Goal: Task Accomplishment & Management: Complete application form

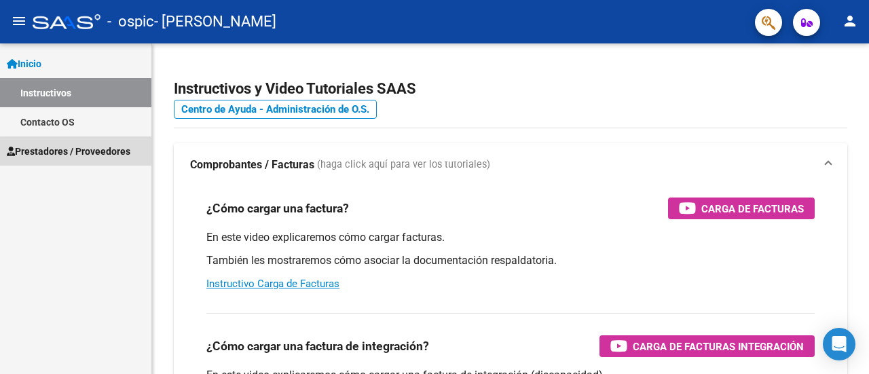
click at [81, 151] on span "Prestadores / Proveedores" at bounding box center [68, 151] width 123 height 15
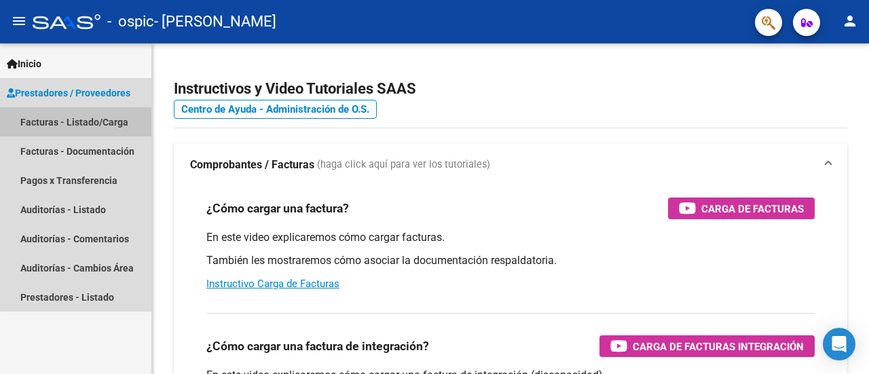
click at [88, 125] on link "Facturas - Listado/Carga" at bounding box center [75, 121] width 151 height 29
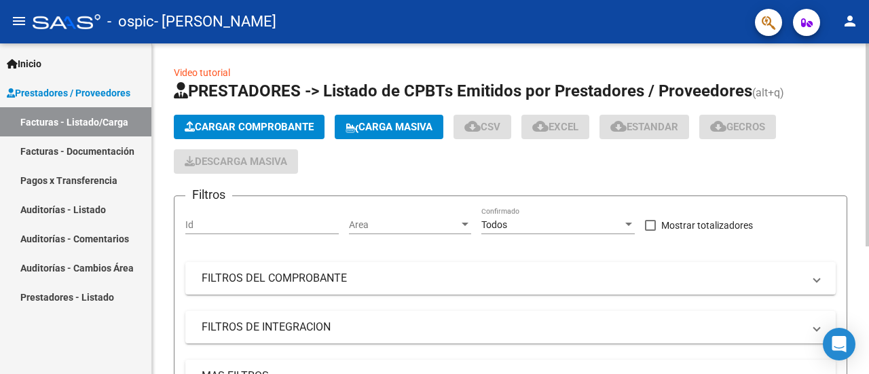
click at [210, 125] on span "Cargar Comprobante" at bounding box center [249, 127] width 129 height 12
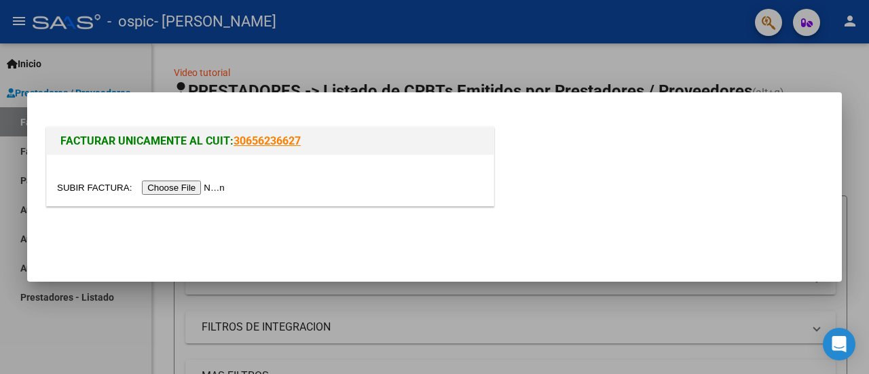
click at [180, 188] on input "file" at bounding box center [143, 187] width 172 height 14
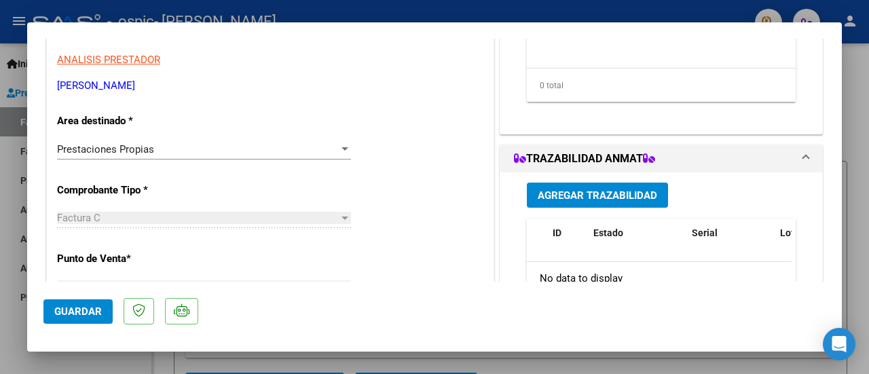
scroll to position [339, 0]
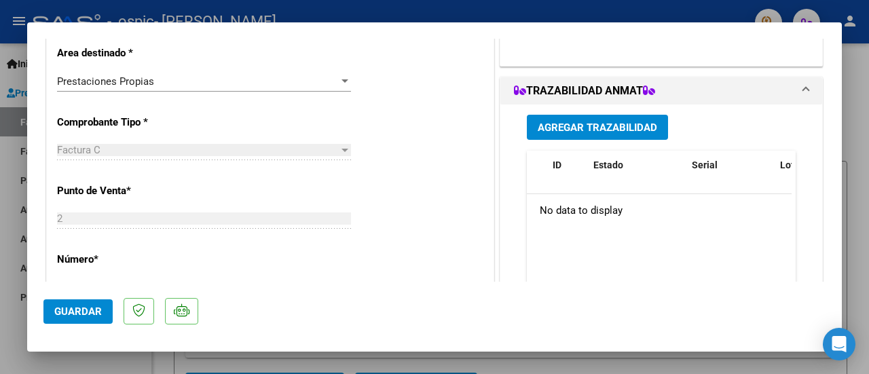
click at [192, 89] on div "Prestaciones Propias Seleccionar Area" at bounding box center [204, 81] width 294 height 20
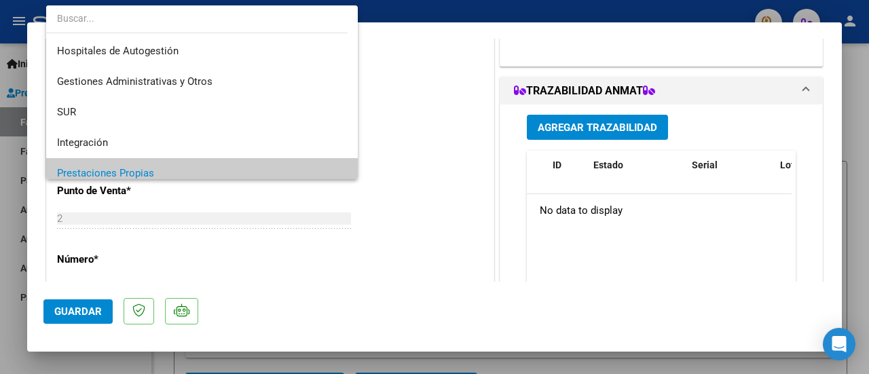
scroll to position [92, 0]
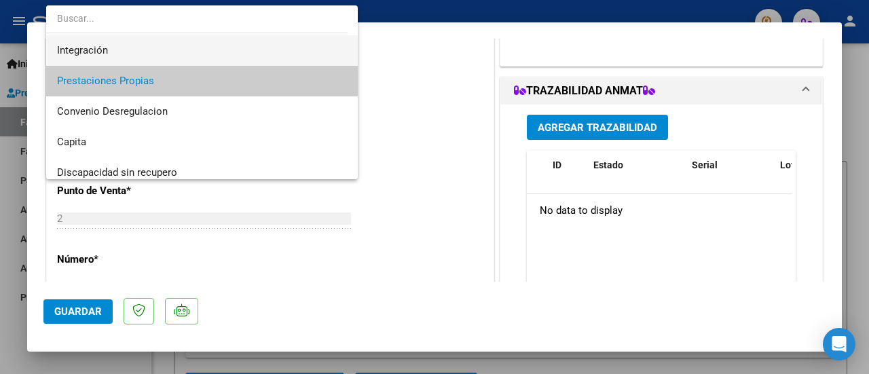
click at [195, 54] on span "Integración" at bounding box center [202, 50] width 290 height 31
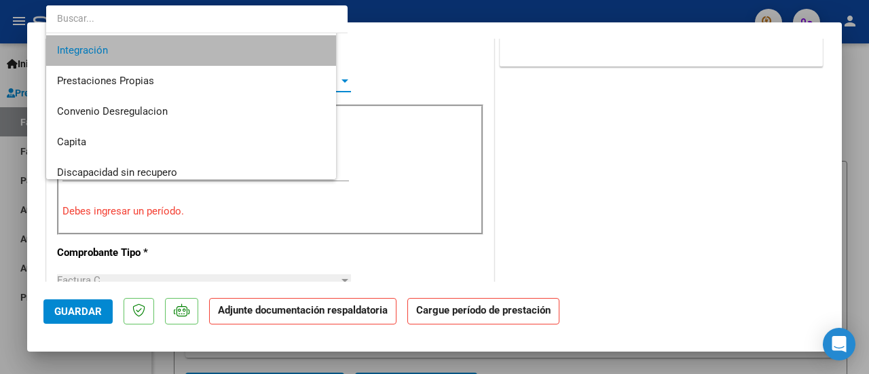
scroll to position [92, 0]
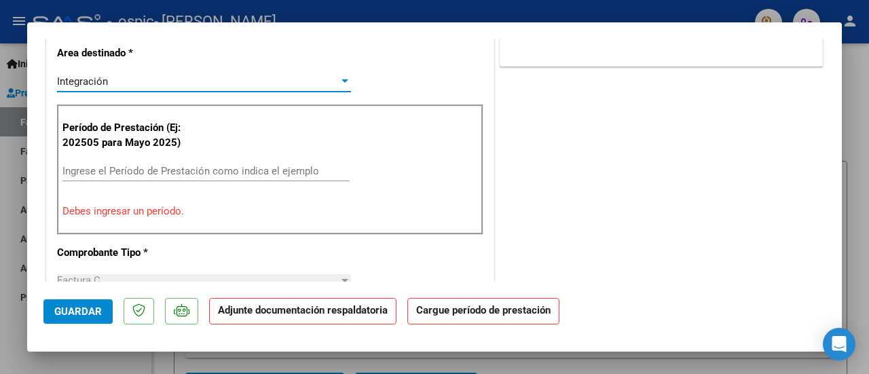
click at [126, 166] on input "Ingrese el Período de Prestación como indica el ejemplo" at bounding box center [205, 171] width 286 height 12
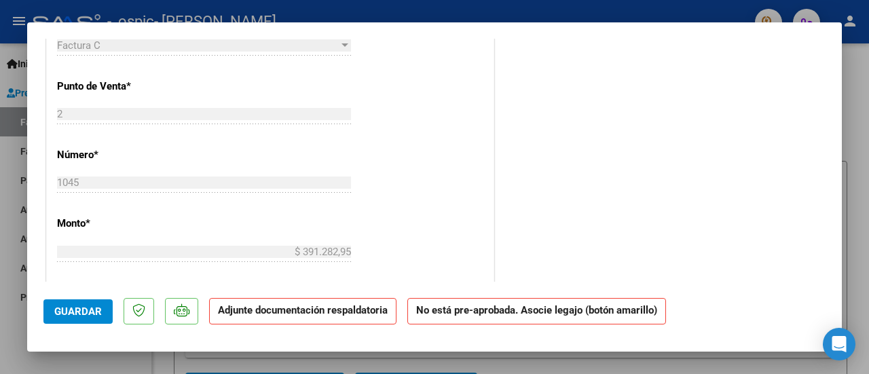
scroll to position [543, 0]
type input "202509"
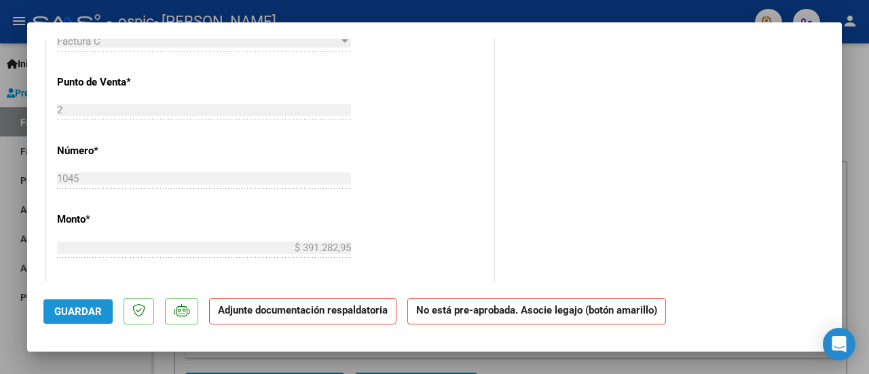
click at [70, 305] on span "Guardar" at bounding box center [77, 311] width 47 height 12
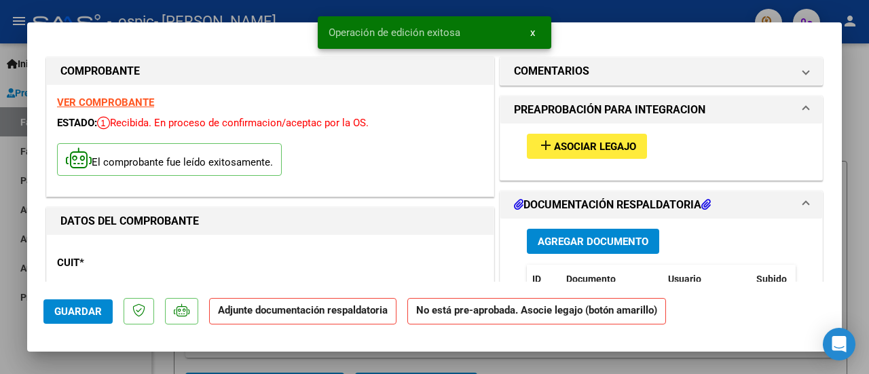
scroll to position [0, 0]
click at [611, 154] on button "add Asociar Legajo" at bounding box center [587, 146] width 120 height 25
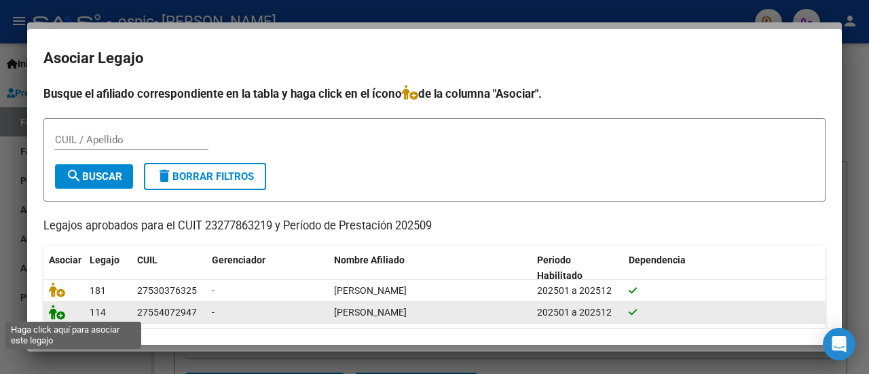
click at [59, 316] on icon at bounding box center [57, 312] width 16 height 15
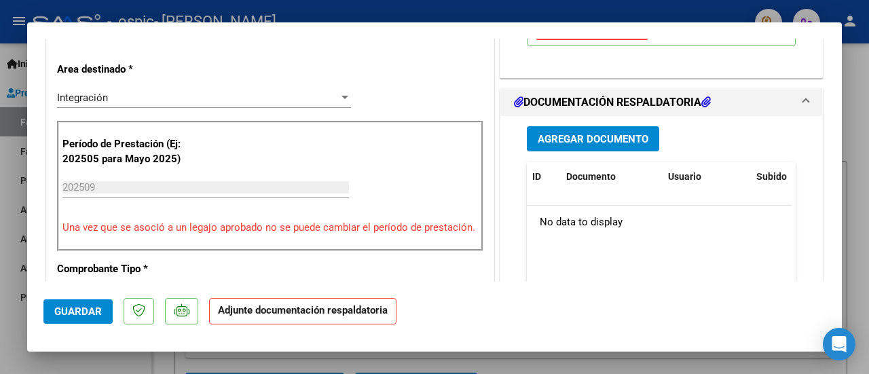
scroll to position [339, 0]
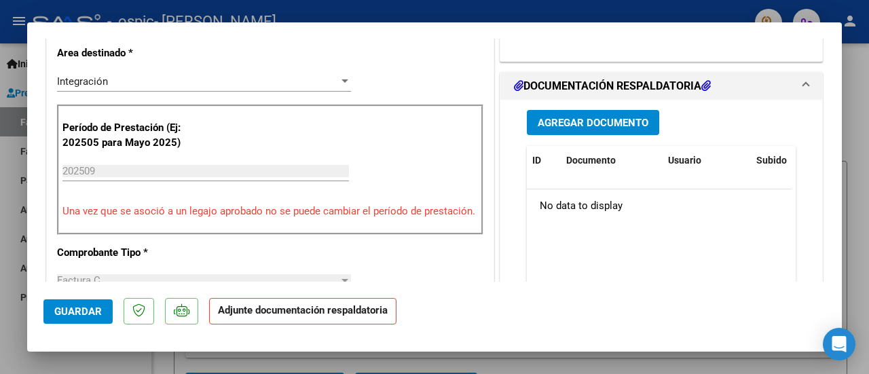
click at [569, 126] on span "Agregar Documento" at bounding box center [592, 123] width 111 height 12
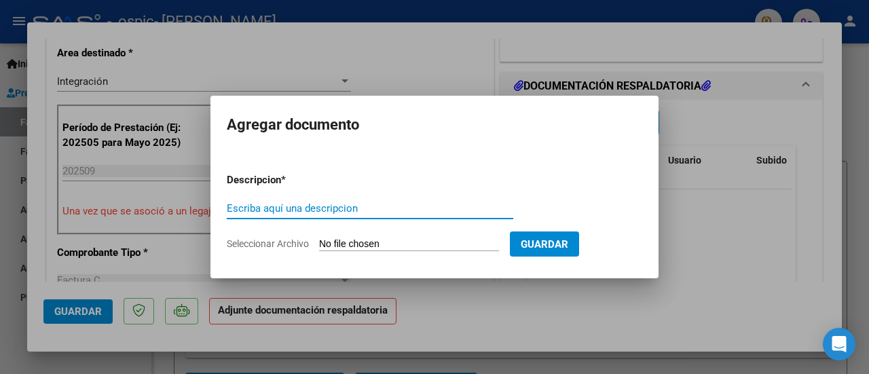
click at [351, 208] on input "Escriba aquí una descripcion" at bounding box center [370, 208] width 286 height 12
drag, startPoint x: 230, startPoint y: 208, endPoint x: 327, endPoint y: 204, distance: 97.1
click at [327, 204] on input "ASISTENCIA ESCUELA" at bounding box center [370, 208] width 286 height 12
click at [336, 210] on input "ASISTENCIA ESCUELA" at bounding box center [370, 208] width 286 height 12
drag, startPoint x: 281, startPoint y: 210, endPoint x: 229, endPoint y: 210, distance: 52.2
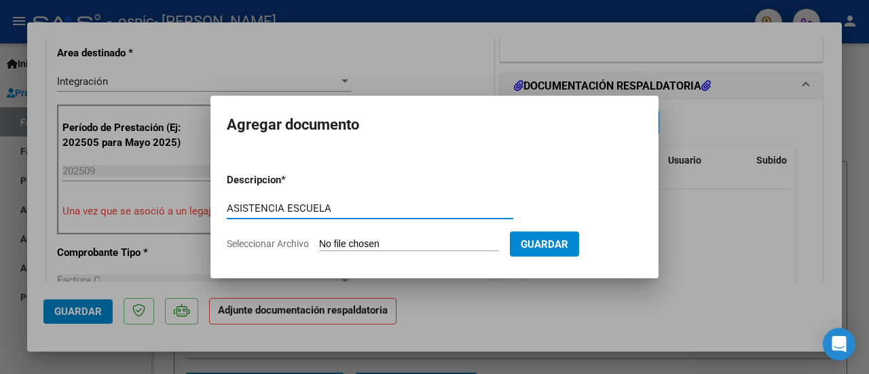
click at [229, 210] on input "ASISTENCIA ESCUELA" at bounding box center [370, 208] width 286 height 12
type input "ASISTENCIA ESCUELA"
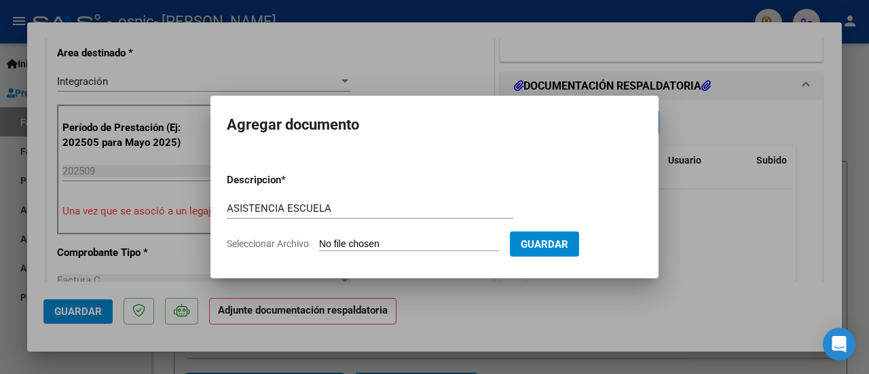
click at [435, 246] on input "Seleccionar Archivo" at bounding box center [409, 244] width 180 height 13
type input "C:\fakepath\ASISTENCIA ESCUELA.pdf"
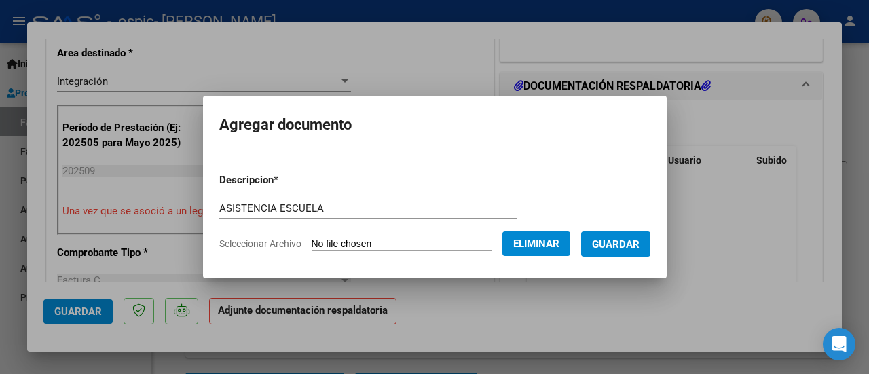
click at [626, 253] on button "Guardar" at bounding box center [615, 243] width 69 height 25
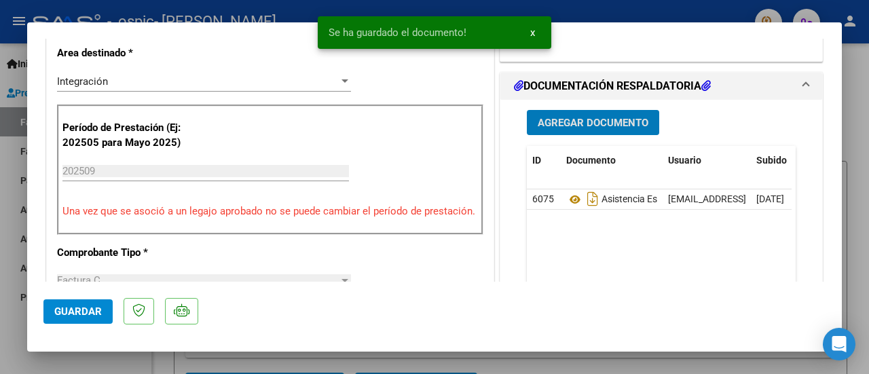
click at [578, 117] on span "Agregar Documento" at bounding box center [592, 123] width 111 height 12
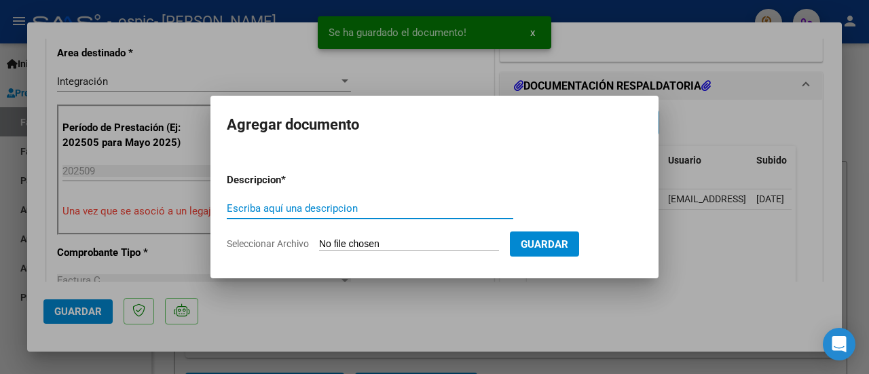
paste input "ASISTENCIA"
click at [332, 208] on input "ASISTENCIA" at bounding box center [370, 208] width 286 height 12
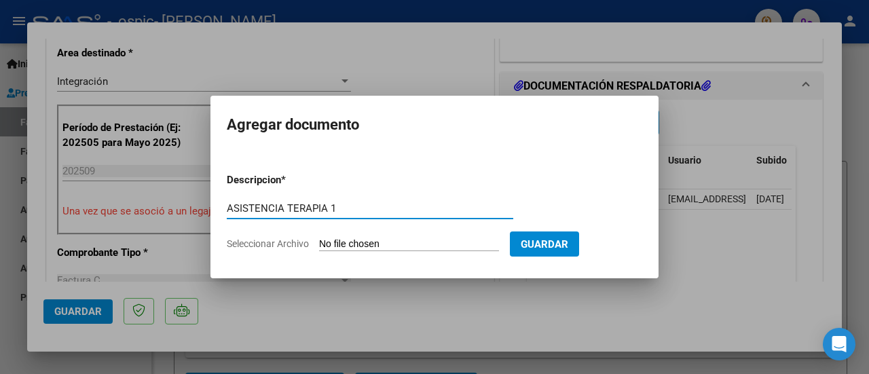
type input "ASISTENCIA TERAPIA 1"
click at [356, 252] on form "Descripcion * ASISTENCIA TERAPIA 1 Escriba aquí una descripcion Seleccionar Arc…" at bounding box center [434, 211] width 415 height 99
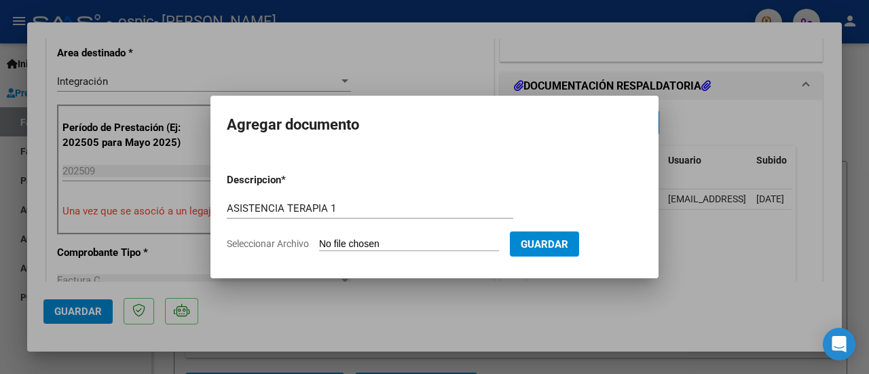
click at [358, 247] on input "Seleccionar Archivo" at bounding box center [409, 244] width 180 height 13
type input "C:\fakepath\ASISTENCIA TERAPIA 1.pdf"
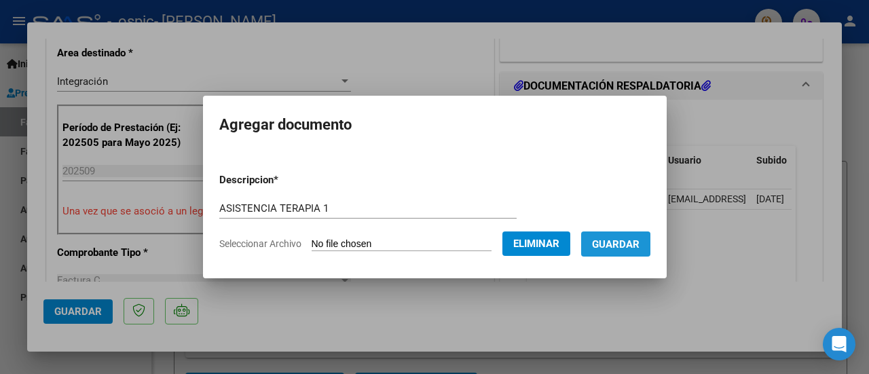
click at [613, 250] on button "Guardar" at bounding box center [615, 243] width 69 height 25
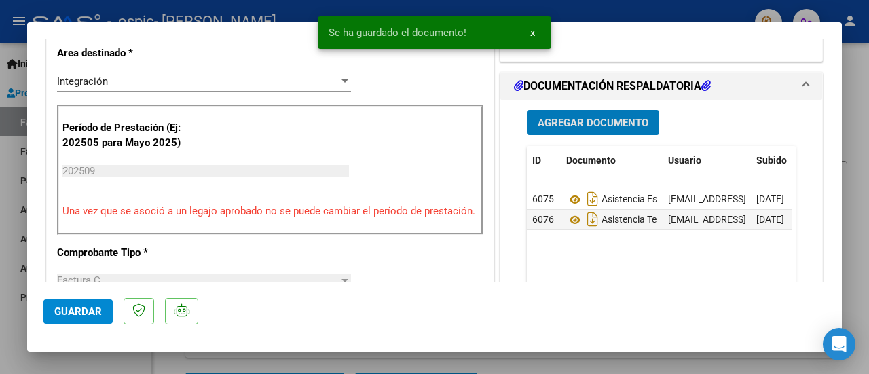
click at [597, 126] on span "Agregar Documento" at bounding box center [592, 123] width 111 height 12
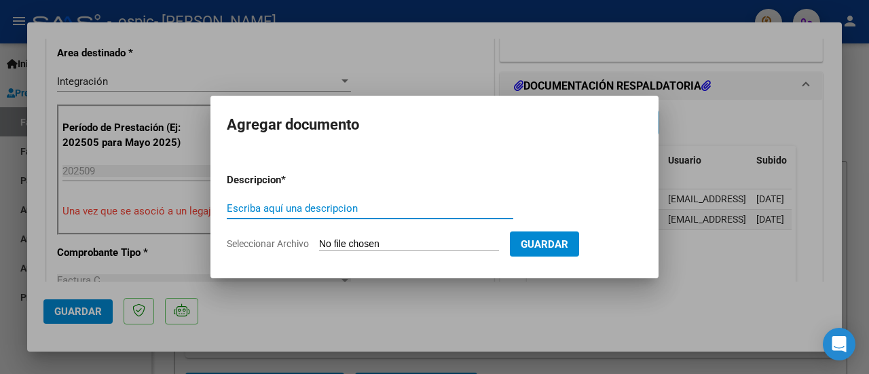
paste input "ASISTENCIA"
type input "ASISTENCIA TERAPIA 2"
click at [442, 247] on input "Seleccionar Archivo" at bounding box center [409, 244] width 180 height 13
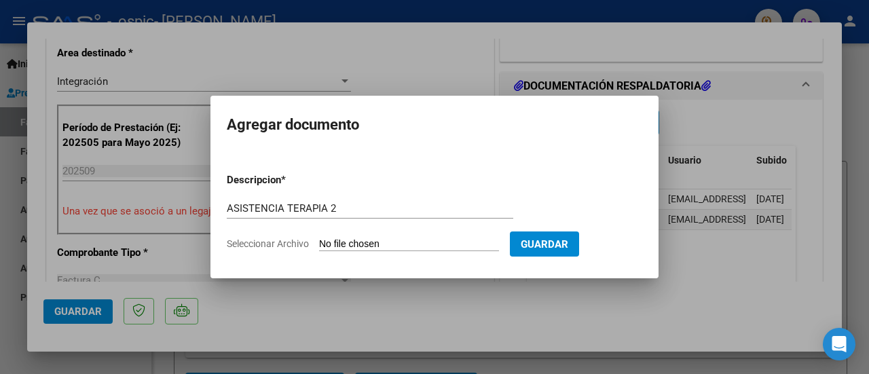
type input "C:\fakepath\ASISTENCIA TERAPIA 2.pdf"
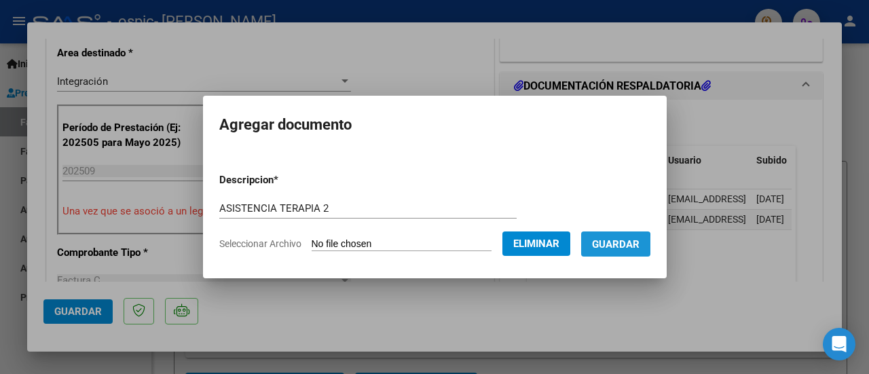
click at [602, 246] on button "Guardar" at bounding box center [615, 243] width 69 height 25
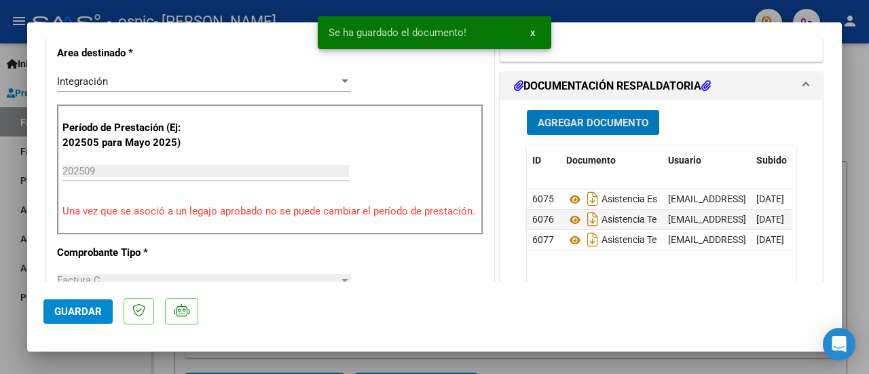
click at [582, 131] on button "Agregar Documento" at bounding box center [593, 122] width 132 height 25
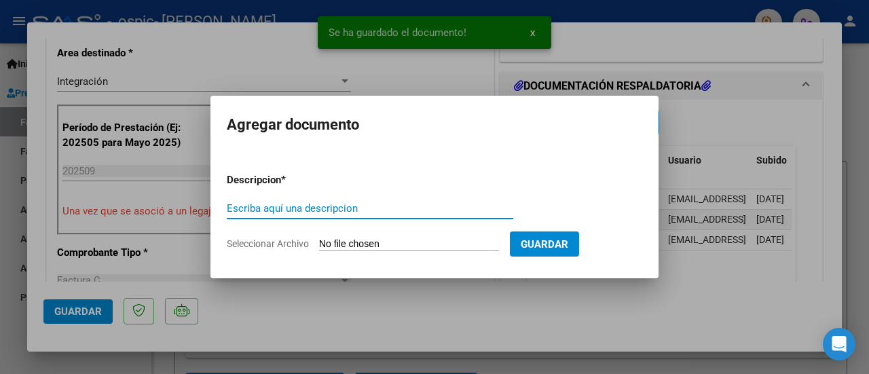
click at [348, 208] on input "Escriba aquí una descripcion" at bounding box center [370, 208] width 286 height 12
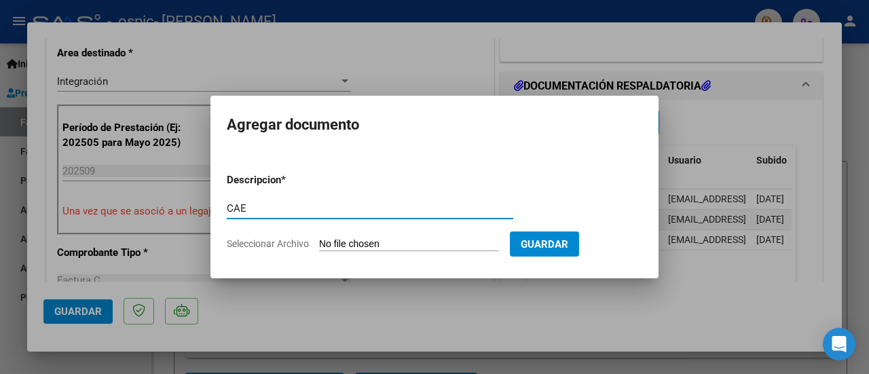
type input "CAE"
click at [470, 238] on input "Seleccionar Archivo" at bounding box center [409, 244] width 180 height 13
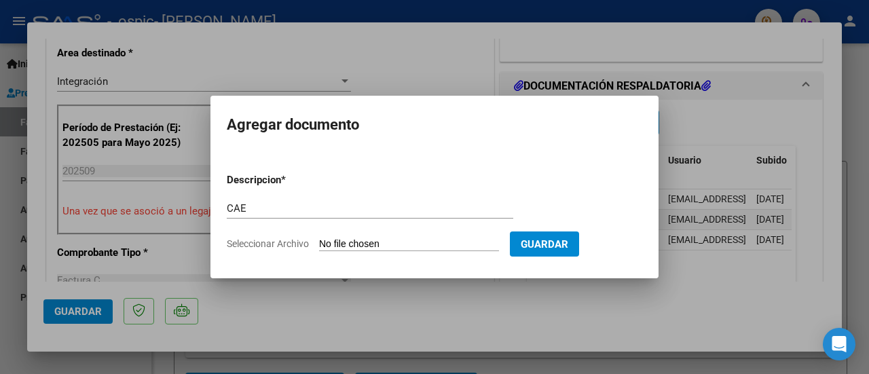
type input "C:\fakepath\CAE.pdf"
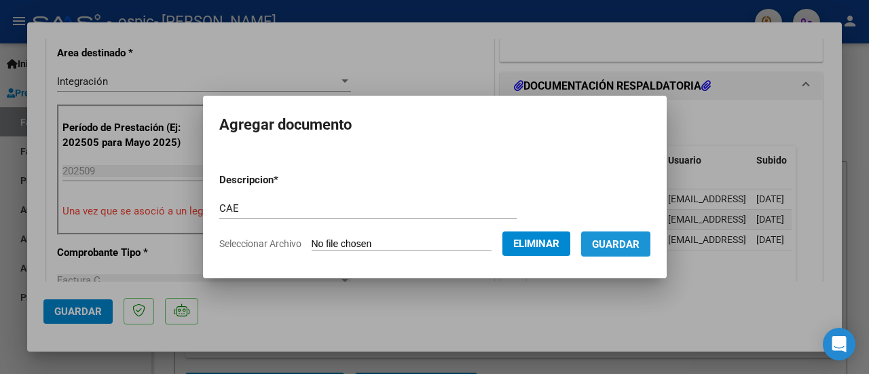
click at [612, 245] on span "Guardar" at bounding box center [615, 244] width 47 height 12
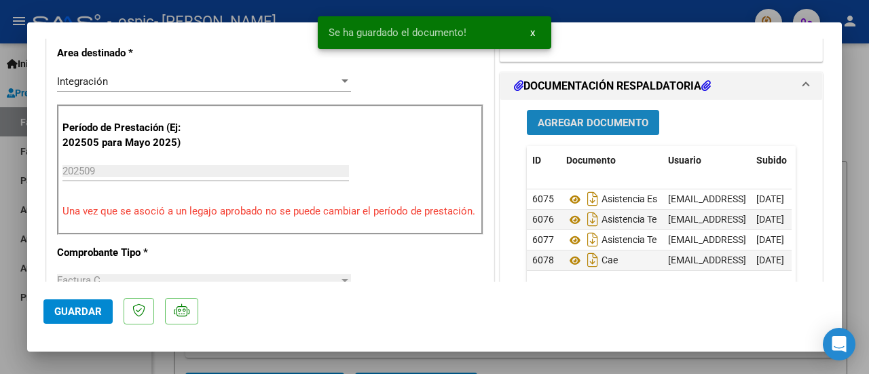
click at [626, 126] on span "Agregar Documento" at bounding box center [592, 123] width 111 height 12
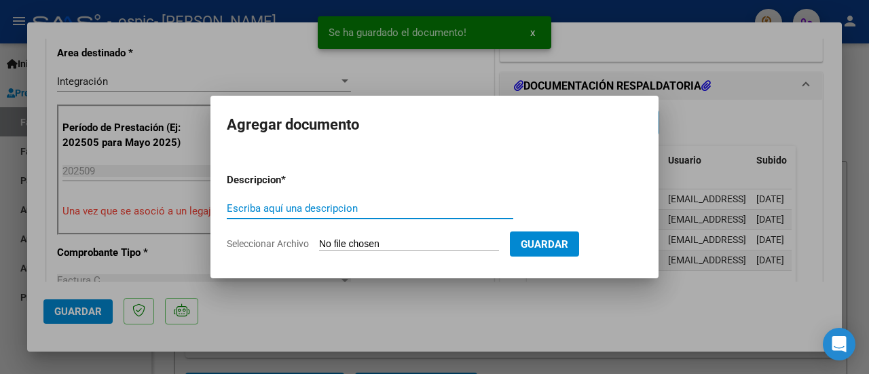
click at [332, 212] on input "Escriba aquí una descripcion" at bounding box center [370, 208] width 286 height 12
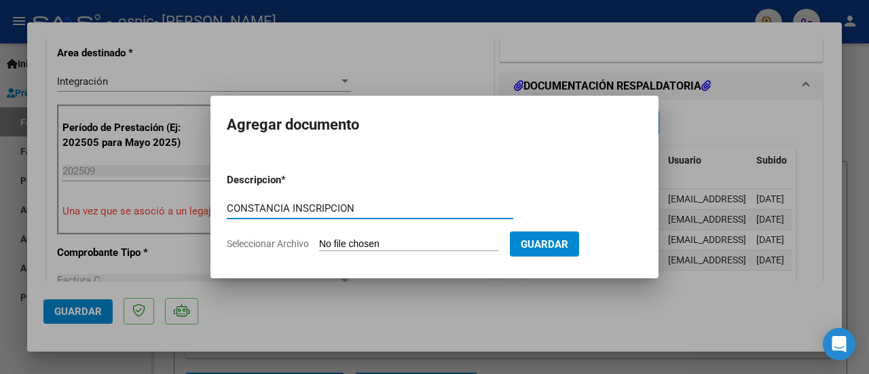
type input "[PERSON_NAME] INSCRIPCION"
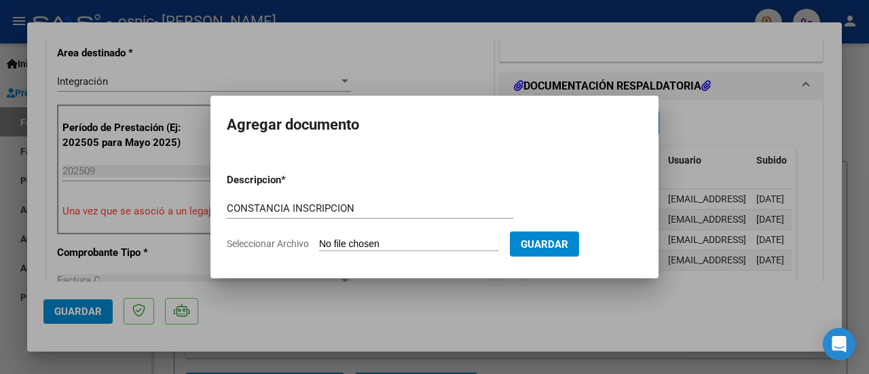
click at [350, 234] on form "Descripcion * [PERSON_NAME] INSCRIPCION Escriba aquí una descripcion Selecciona…" at bounding box center [434, 211] width 415 height 99
click at [402, 242] on input "Seleccionar Archivo" at bounding box center [409, 244] width 180 height 13
type input "C:\fakepath\[PERSON_NAME] INSCRIPCION.pdf"
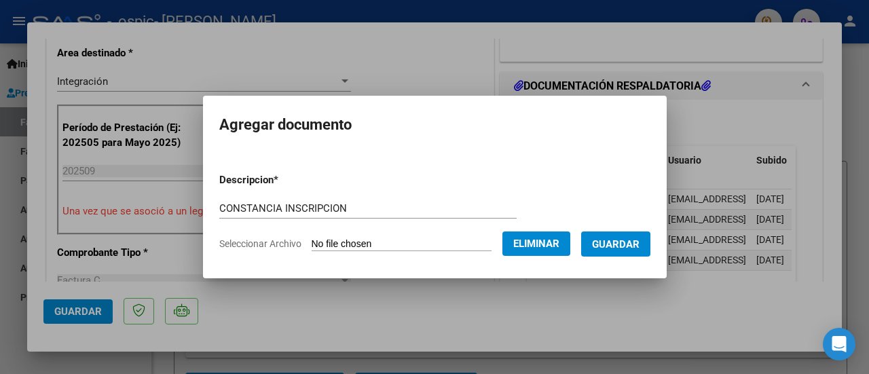
click at [626, 248] on span "Guardar" at bounding box center [615, 244] width 47 height 12
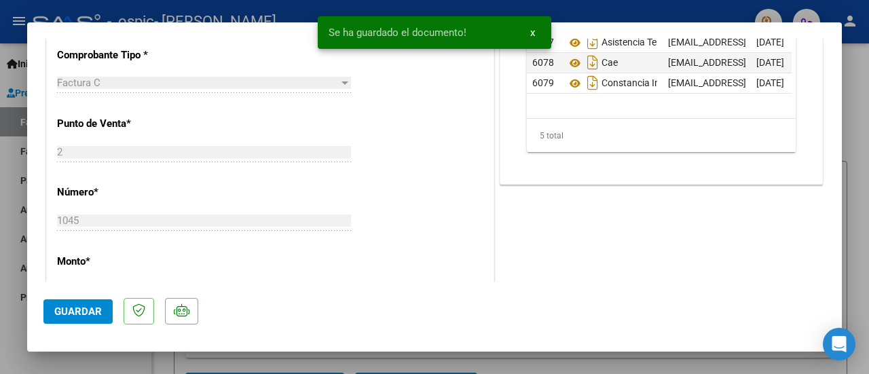
scroll to position [543, 0]
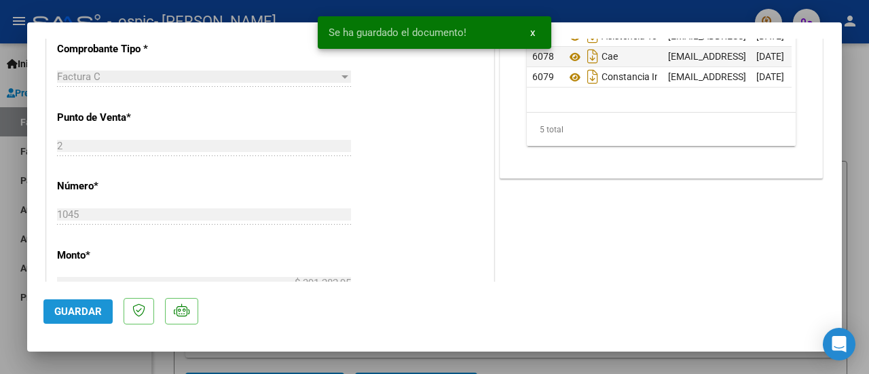
click at [80, 307] on span "Guardar" at bounding box center [77, 311] width 47 height 12
click at [848, 290] on div at bounding box center [434, 187] width 869 height 374
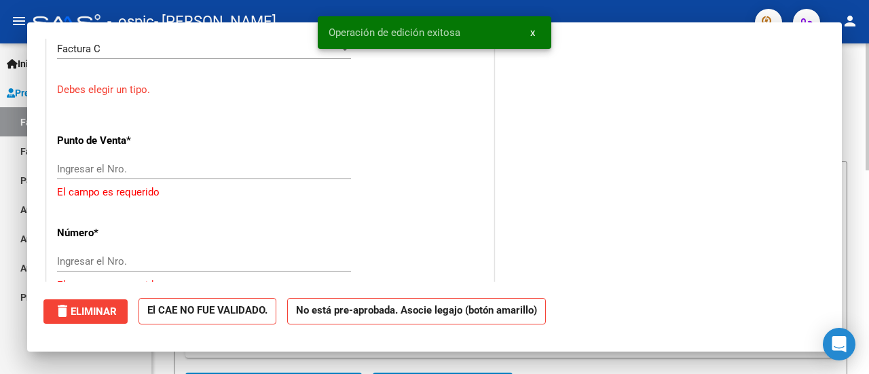
scroll to position [0, 0]
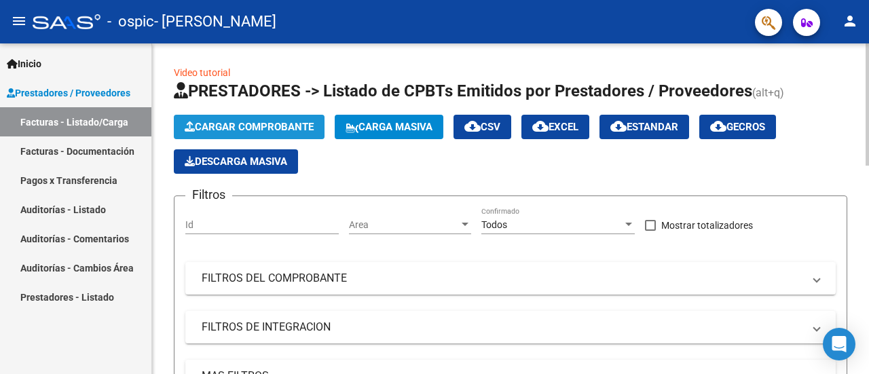
click at [230, 122] on span "Cargar Comprobante" at bounding box center [249, 127] width 129 height 12
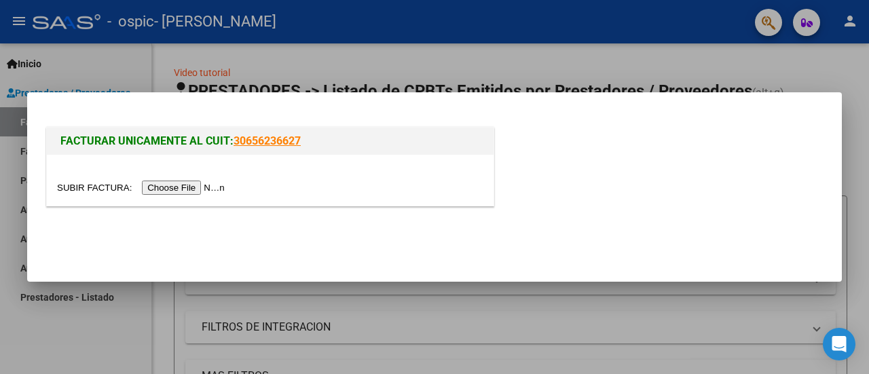
click at [210, 191] on input "file" at bounding box center [143, 187] width 172 height 14
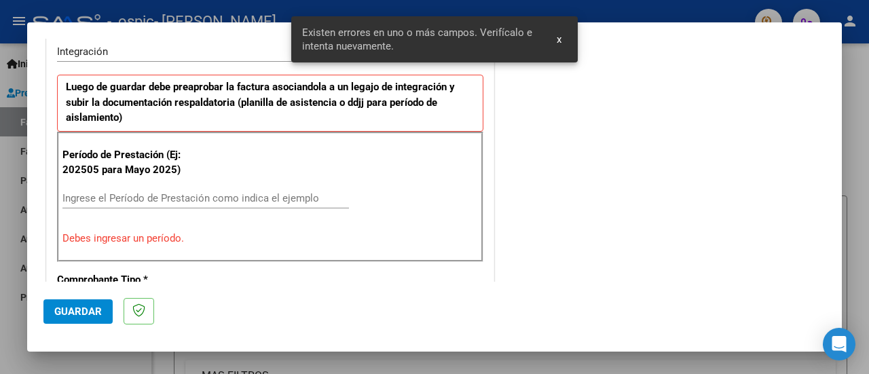
scroll to position [364, 0]
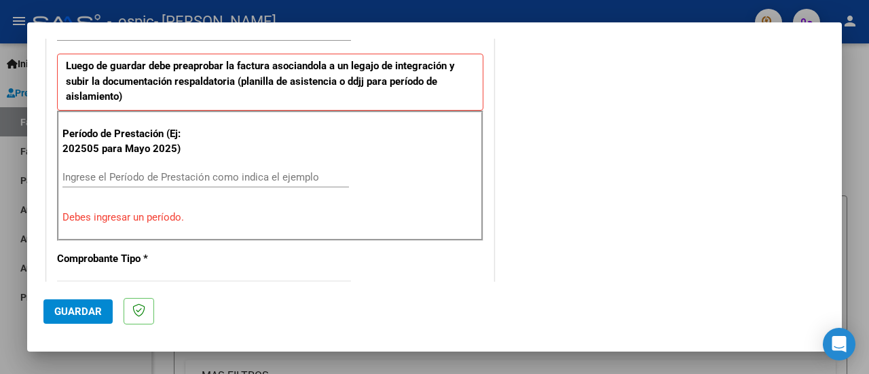
click at [187, 176] on input "Ingrese el Período de Prestación como indica el ejemplo" at bounding box center [205, 177] width 286 height 12
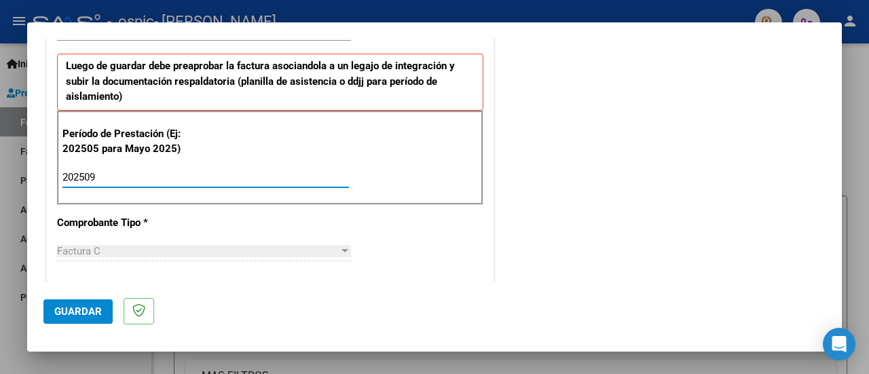
type input "202509"
click at [91, 304] on button "Guardar" at bounding box center [77, 311] width 69 height 24
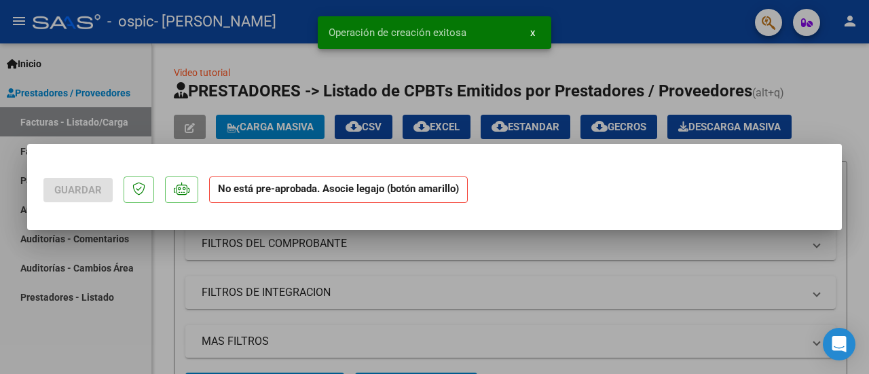
scroll to position [0, 0]
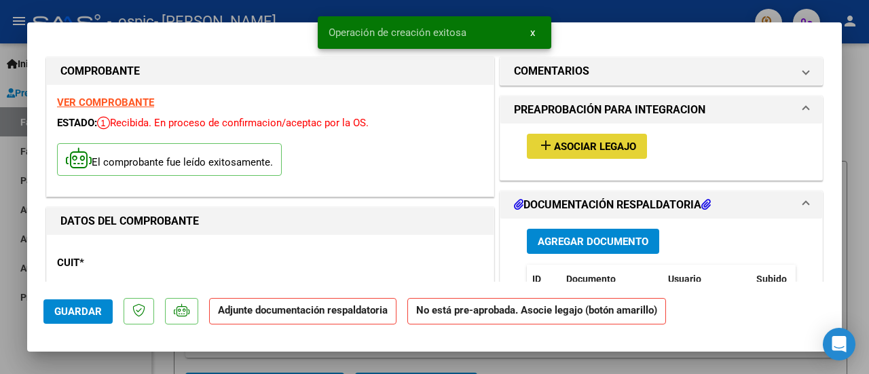
click at [565, 140] on span "Asociar Legajo" at bounding box center [595, 146] width 82 height 12
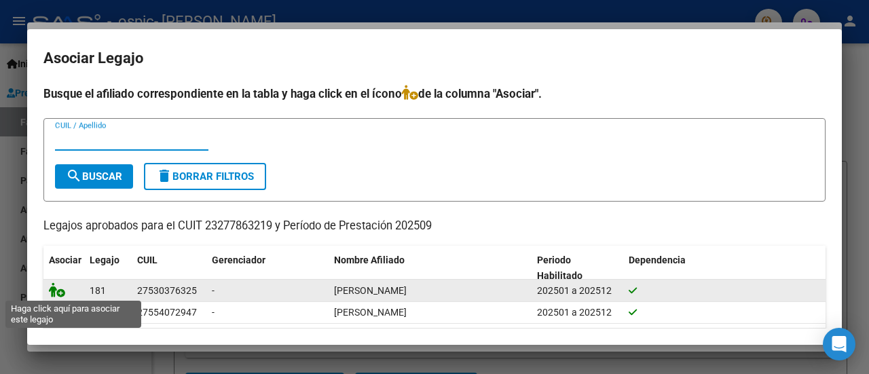
click at [64, 290] on icon at bounding box center [57, 289] width 16 height 15
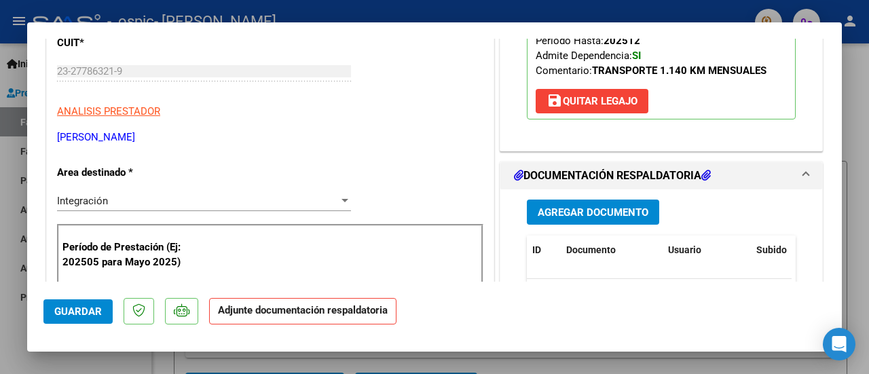
scroll to position [271, 0]
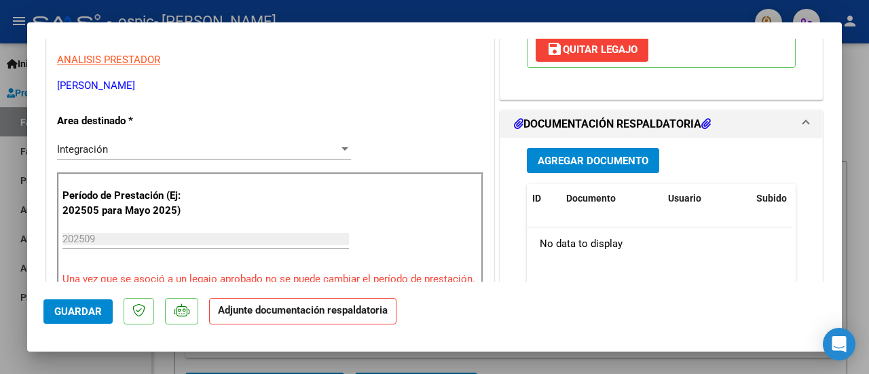
click at [544, 164] on span "Agregar Documento" at bounding box center [592, 161] width 111 height 12
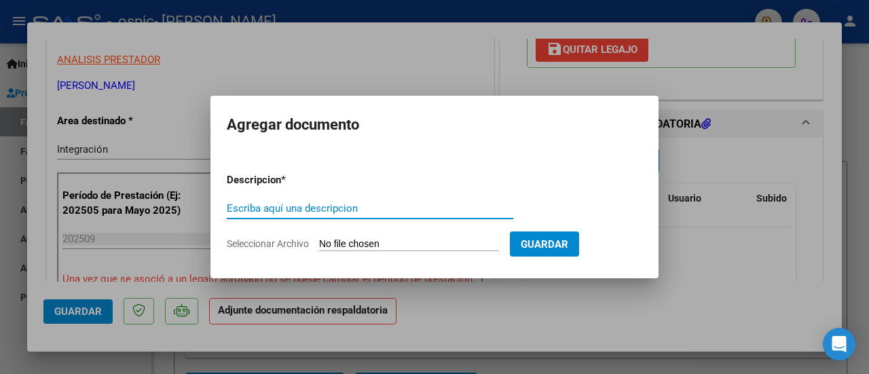
click at [392, 211] on input "Escriba aquí una descripcion" at bounding box center [370, 208] width 286 height 12
type input "A"
paste input "ASISTENCIA"
type input "ASISTENCIA"
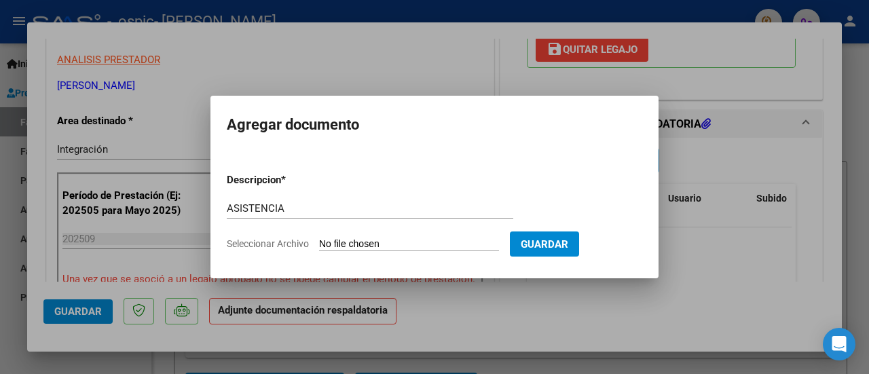
click at [435, 242] on input "Seleccionar Archivo" at bounding box center [409, 244] width 180 height 13
type input "C:\fakepath\ASISTENCIA.pdf"
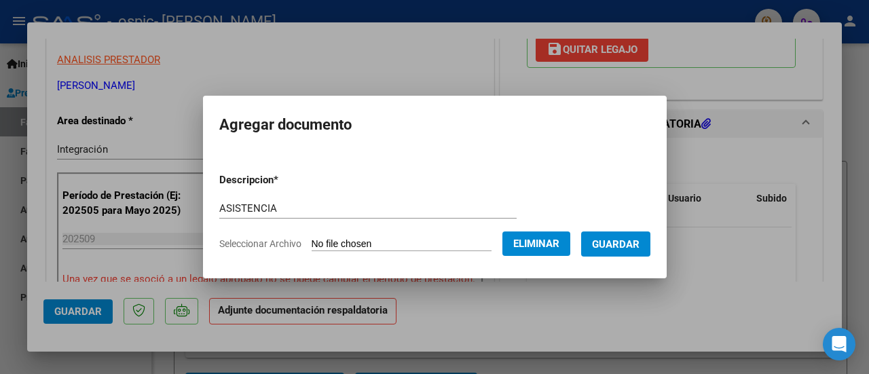
click at [634, 239] on span "Guardar" at bounding box center [615, 244] width 47 height 12
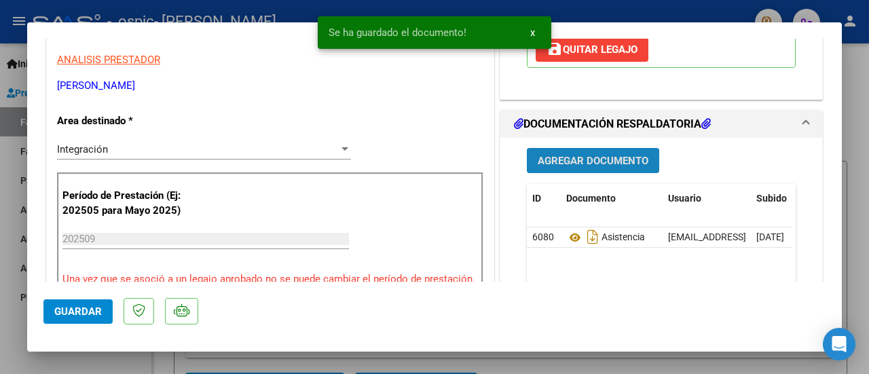
click at [600, 155] on span "Agregar Documento" at bounding box center [592, 161] width 111 height 12
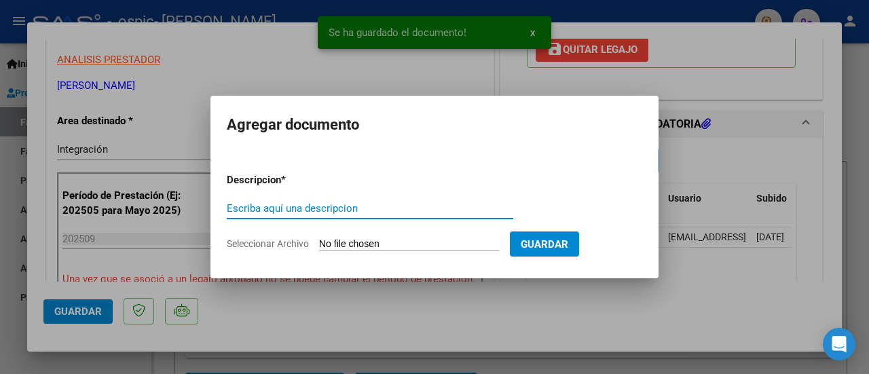
click at [303, 212] on input "Escriba aquí una descripcion" at bounding box center [370, 208] width 286 height 12
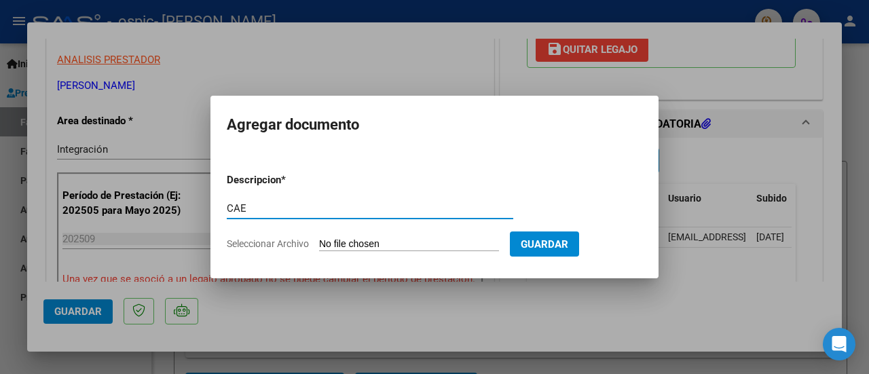
type input "CAE"
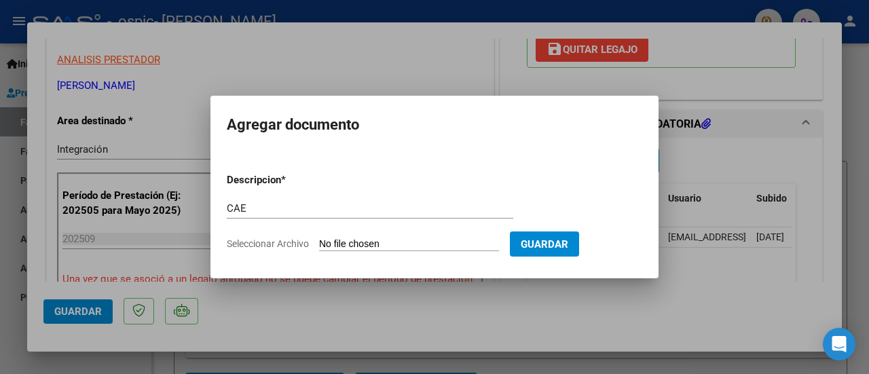
click at [349, 239] on input "Seleccionar Archivo" at bounding box center [409, 244] width 180 height 13
type input "C:\fakepath\CAE.pdf"
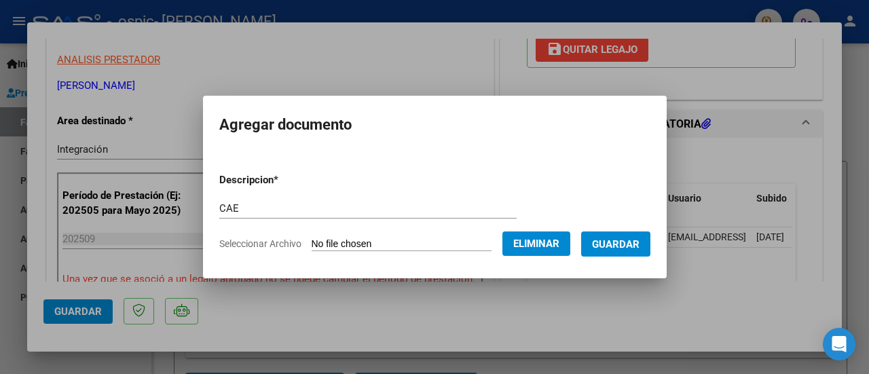
click at [623, 249] on span "Guardar" at bounding box center [615, 244] width 47 height 12
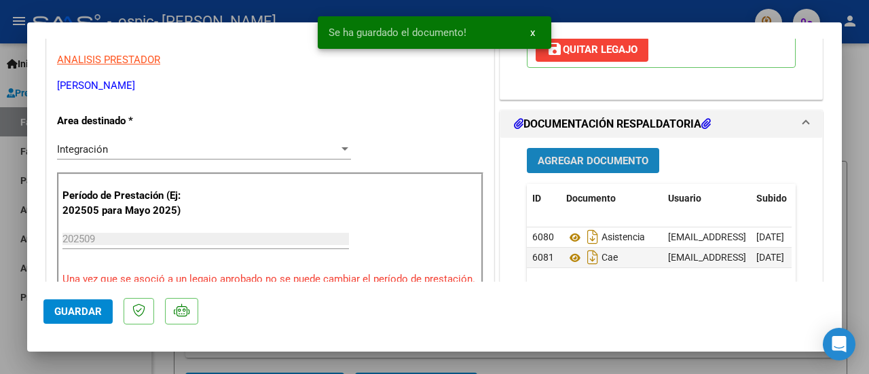
click at [561, 164] on span "Agregar Documento" at bounding box center [592, 161] width 111 height 12
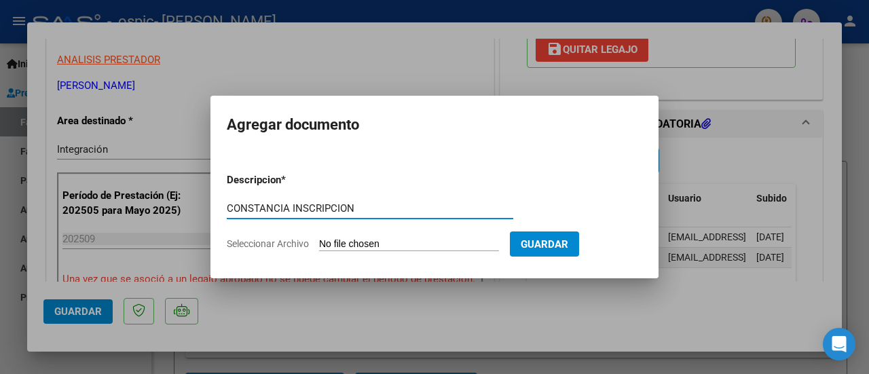
type input "[PERSON_NAME] INSCRIPCION"
click at [392, 237] on app-file-uploader "Seleccionar Archivo" at bounding box center [368, 243] width 283 height 12
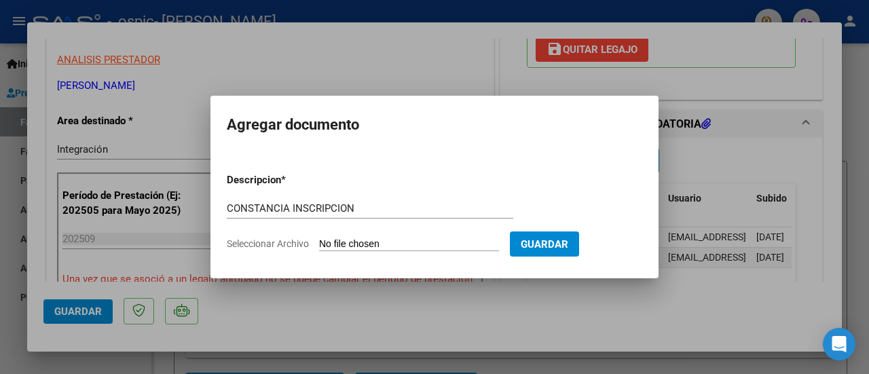
click at [427, 237] on app-file-uploader "Seleccionar Archivo" at bounding box center [368, 243] width 283 height 12
click at [430, 245] on input "Seleccionar Archivo" at bounding box center [409, 244] width 180 height 13
type input "C:\fakepath\[PERSON_NAME] INSCRIPCION.pdf"
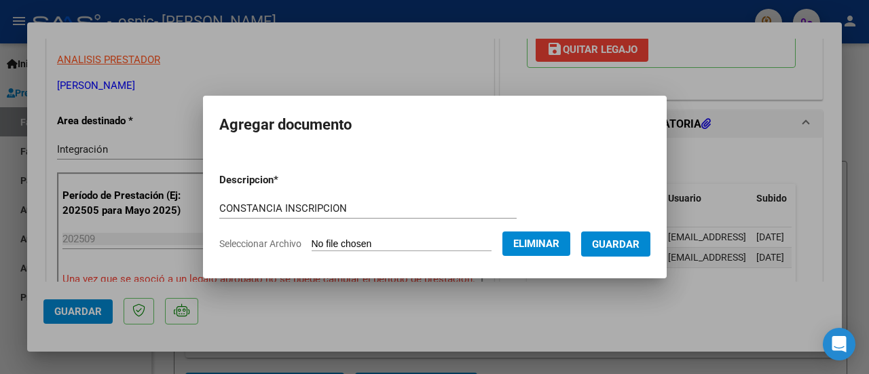
click at [613, 249] on span "Guardar" at bounding box center [615, 244] width 47 height 12
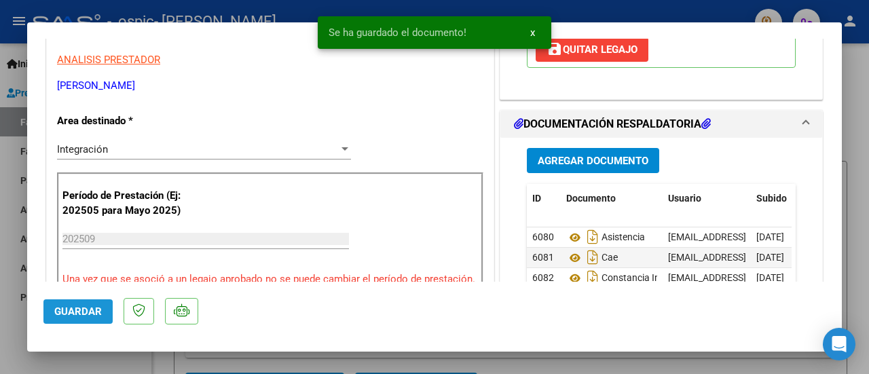
click at [56, 313] on span "Guardar" at bounding box center [77, 311] width 47 height 12
click at [855, 59] on div at bounding box center [434, 187] width 869 height 374
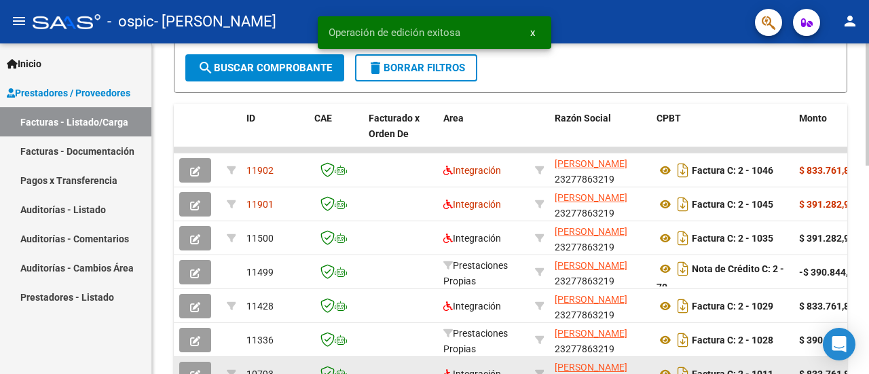
scroll to position [407, 0]
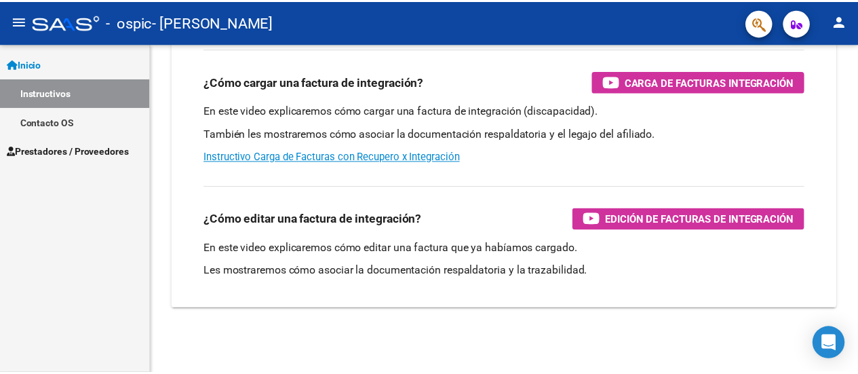
scroll to position [264, 0]
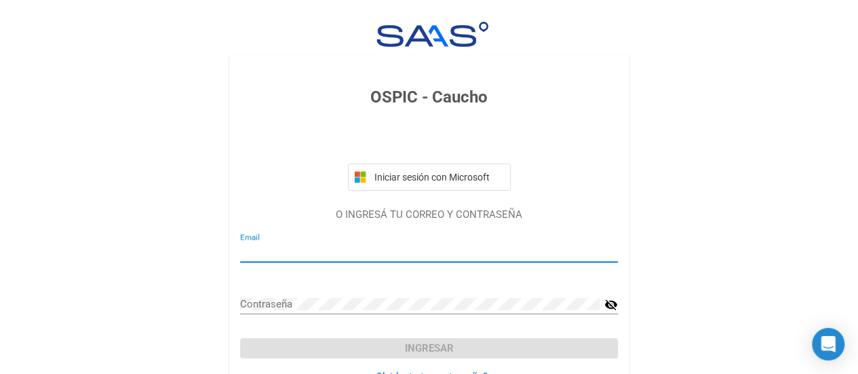
type input "[EMAIL_ADDRESS][DOMAIN_NAME]"
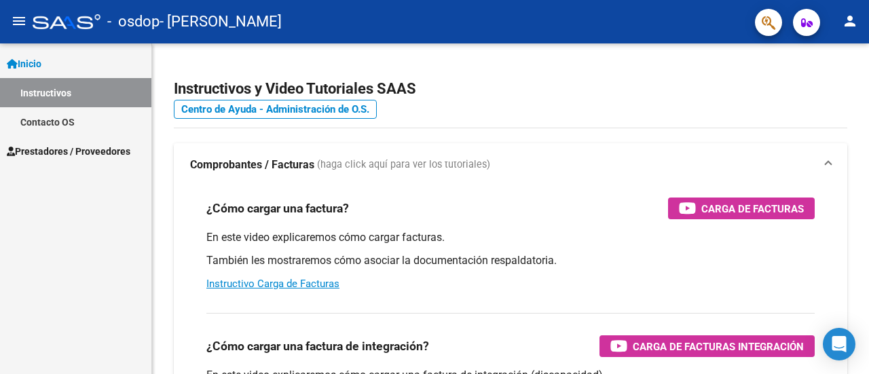
click at [66, 156] on span "Prestadores / Proveedores" at bounding box center [68, 151] width 123 height 15
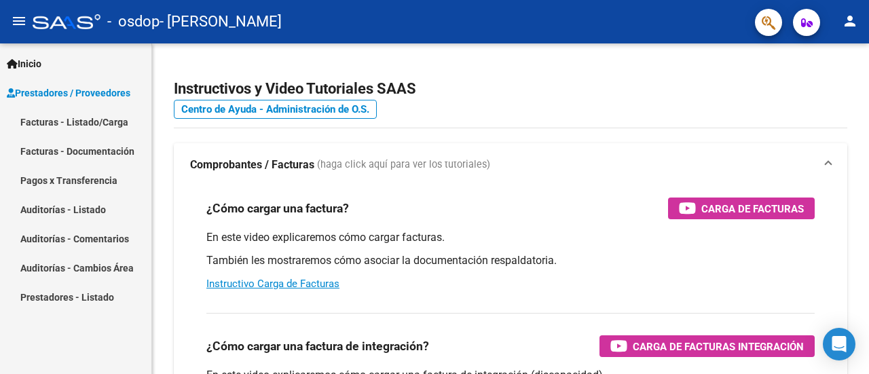
click at [73, 132] on link "Facturas - Listado/Carga" at bounding box center [75, 121] width 151 height 29
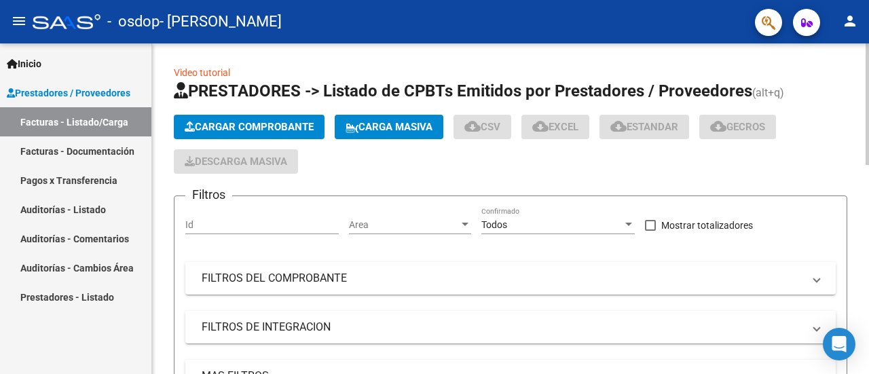
click at [252, 128] on span "Cargar Comprobante" at bounding box center [249, 127] width 129 height 12
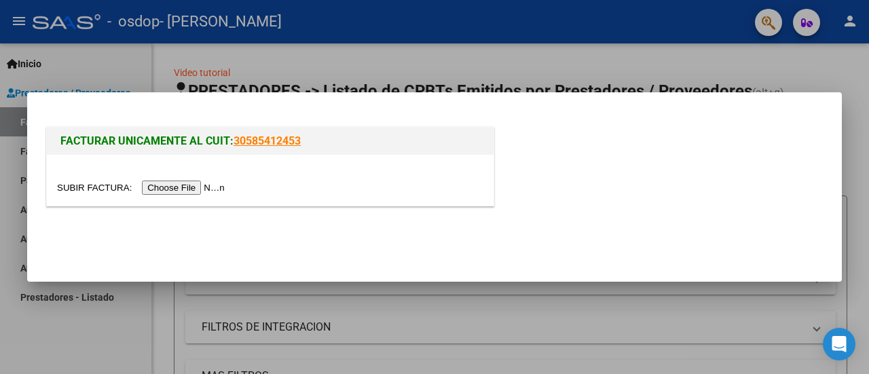
click at [211, 189] on input "file" at bounding box center [143, 187] width 172 height 14
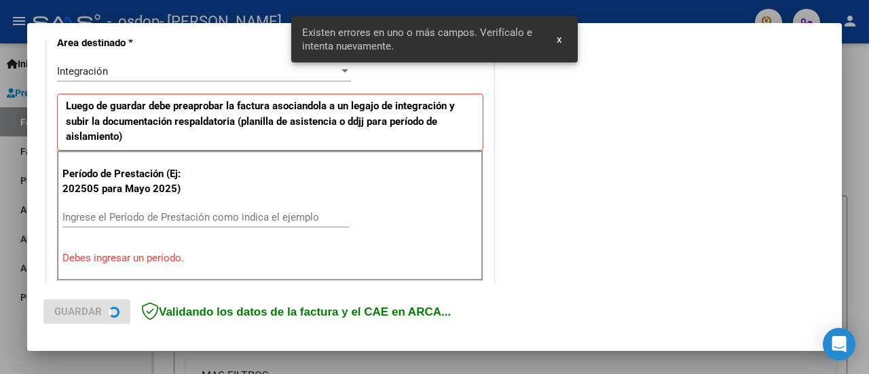
scroll to position [338, 0]
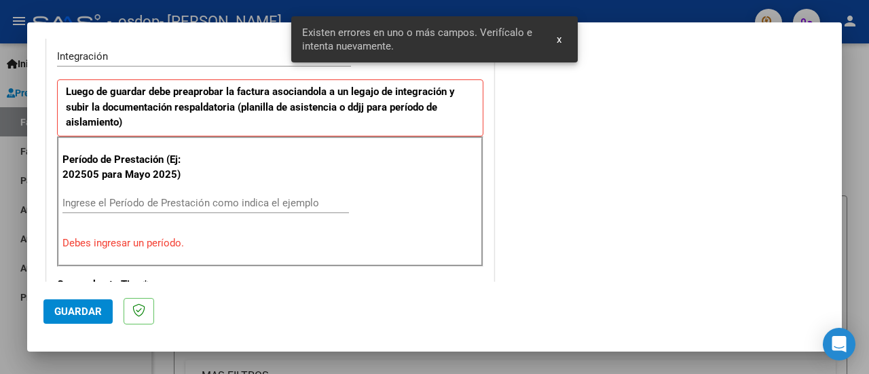
click at [120, 204] on input "Ingrese el Período de Prestación como indica el ejemplo" at bounding box center [205, 203] width 286 height 12
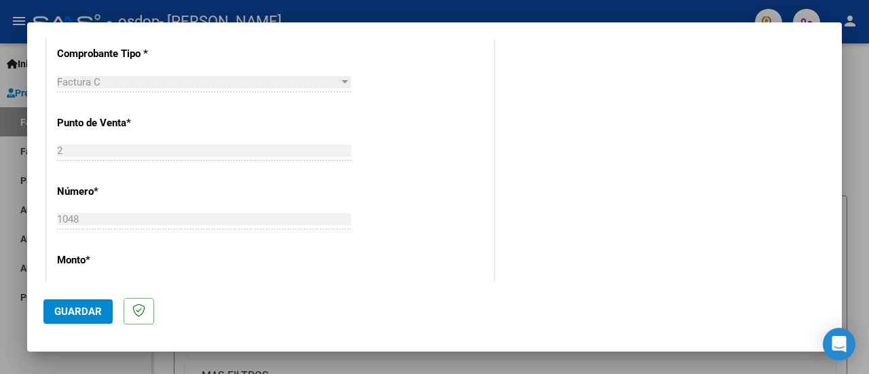
scroll to position [541, 0]
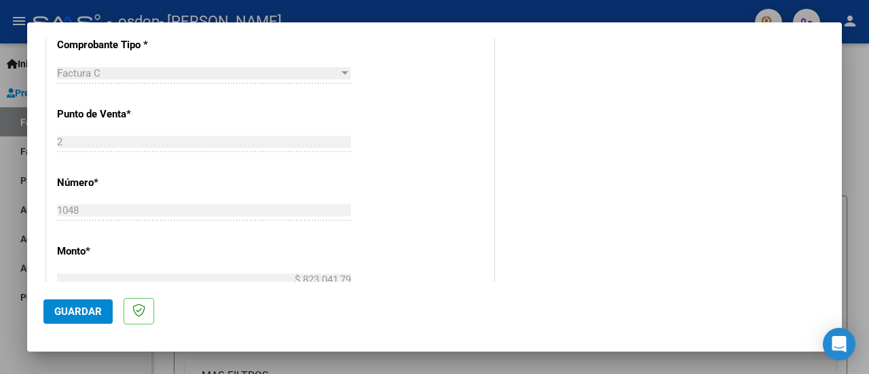
type input "202509"
click at [92, 311] on span "Guardar" at bounding box center [77, 311] width 47 height 12
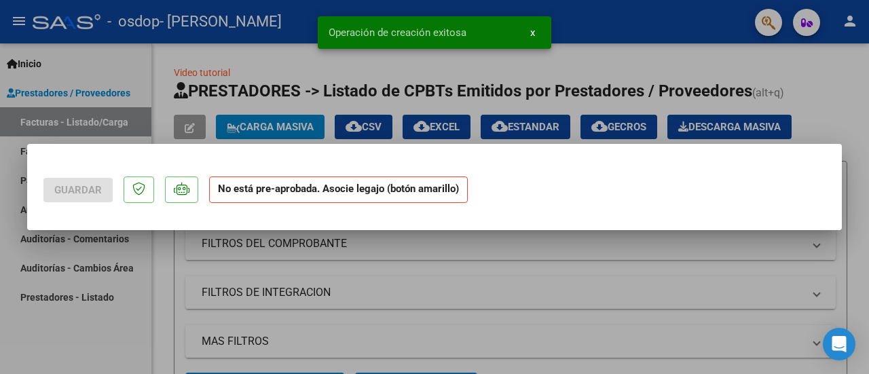
scroll to position [0, 0]
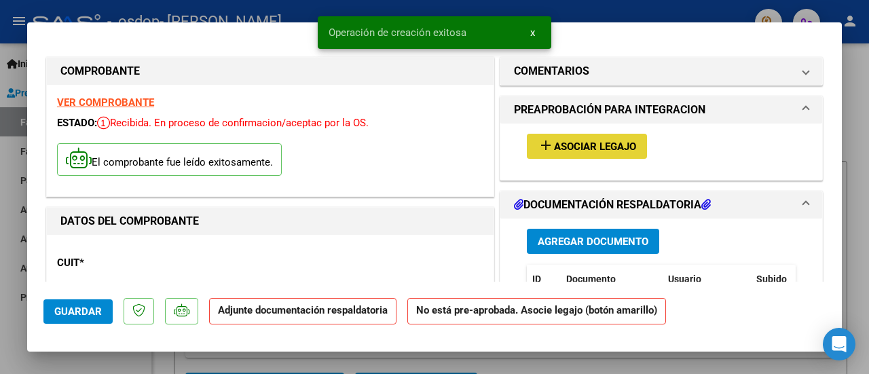
click at [590, 152] on button "add Asociar Legajo" at bounding box center [587, 146] width 120 height 25
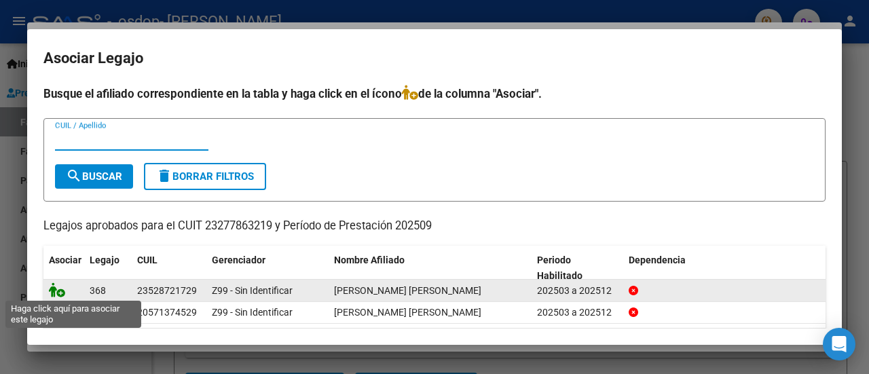
click at [57, 293] on icon at bounding box center [57, 289] width 16 height 15
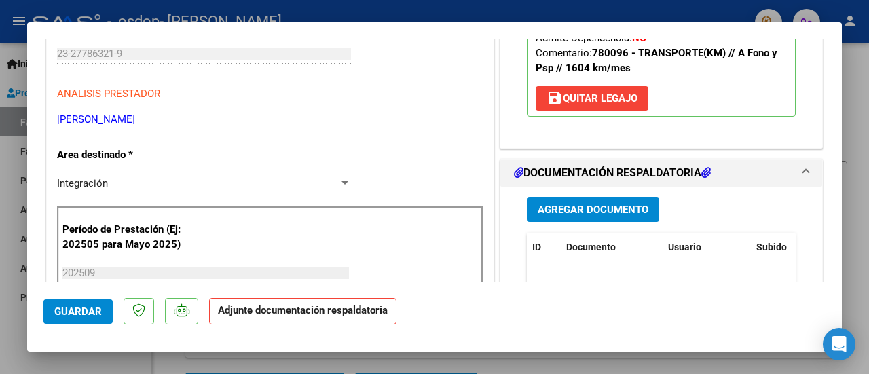
scroll to position [271, 0]
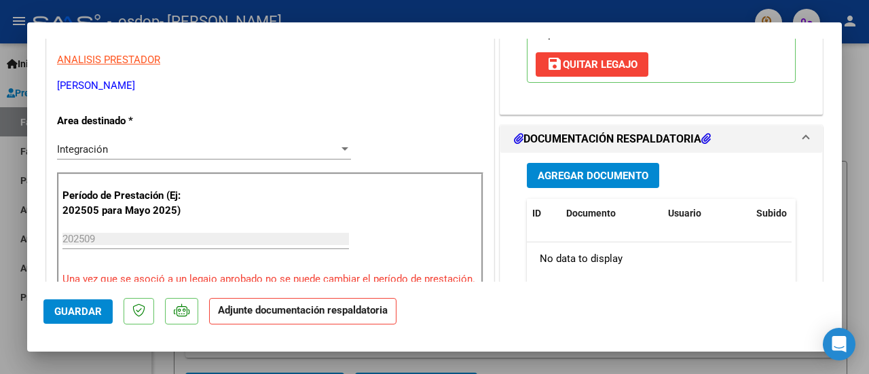
click at [599, 180] on span "Agregar Documento" at bounding box center [592, 176] width 111 height 12
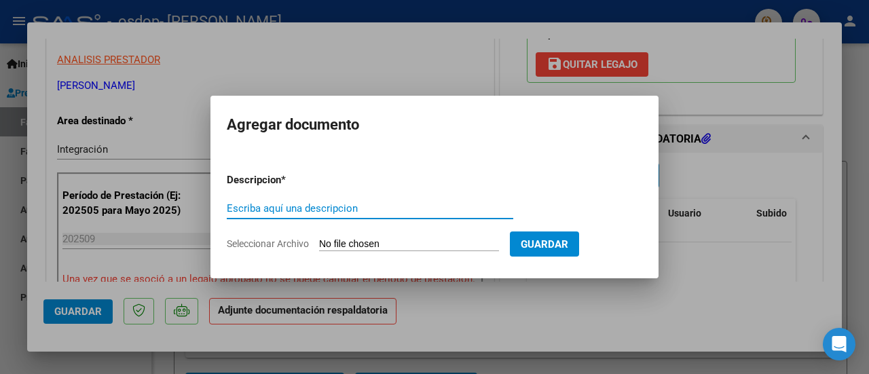
click at [368, 204] on input "Escriba aquí una descripcion" at bounding box center [370, 208] width 286 height 12
click at [349, 214] on input "Escriba aquí una descripcion" at bounding box center [370, 208] width 286 height 12
paste input "ASISTENCIA"
type input "ASISTENCIA"
click at [436, 246] on input "Seleccionar Archivo" at bounding box center [409, 244] width 180 height 13
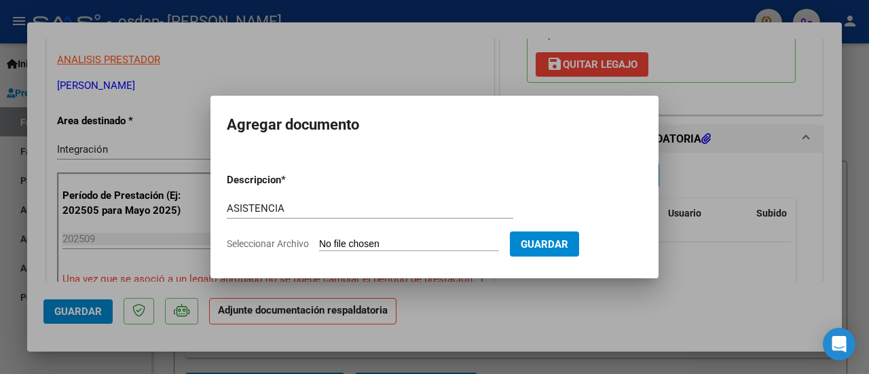
type input "C:\fakepath\ASISTENCIA.pdf"
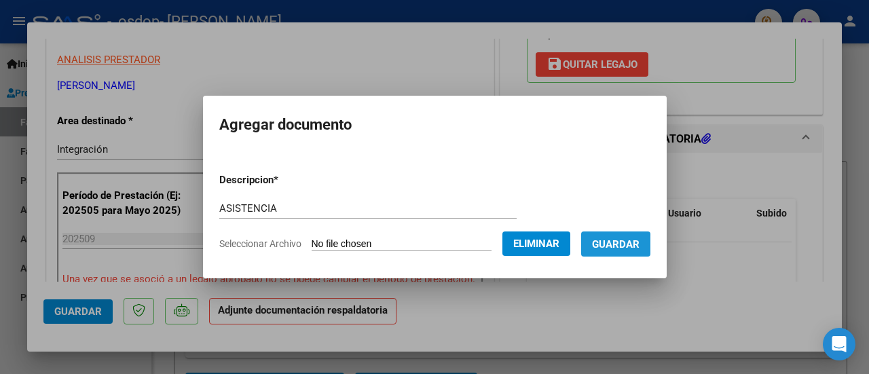
click at [607, 246] on span "Guardar" at bounding box center [615, 244] width 47 height 12
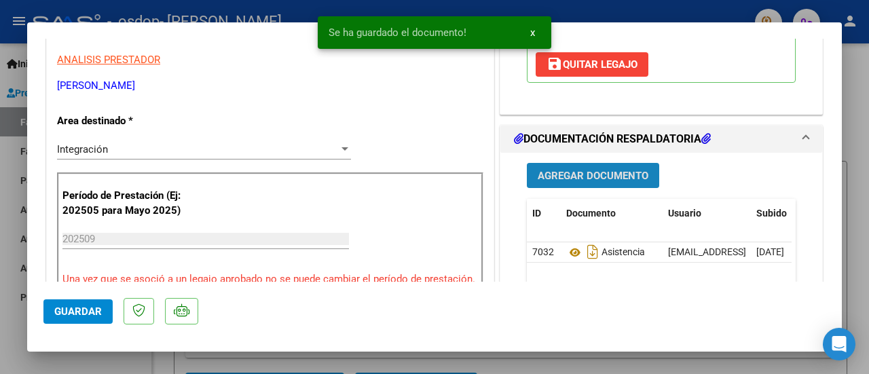
click at [590, 174] on span "Agregar Documento" at bounding box center [592, 176] width 111 height 12
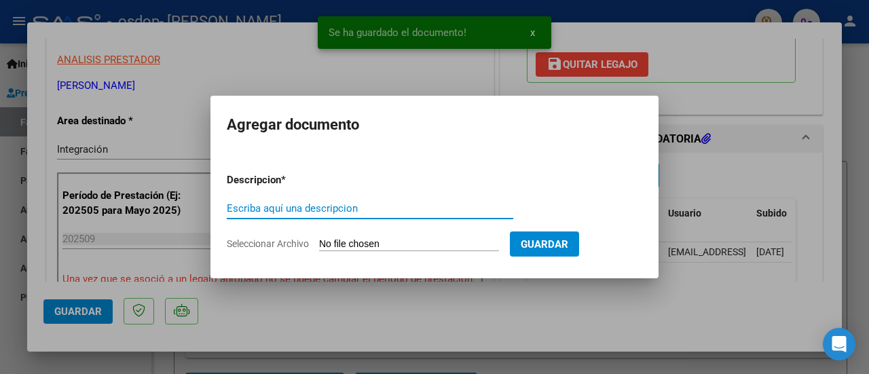
click at [312, 211] on input "Escriba aquí una descripcion" at bounding box center [370, 208] width 286 height 12
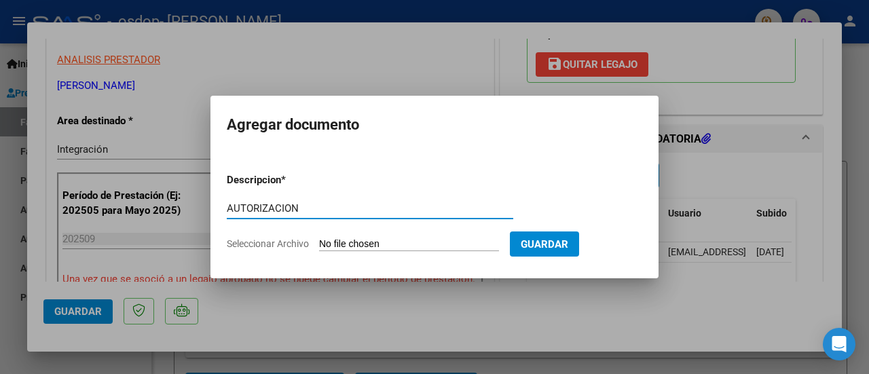
type input "AUTORIZACION"
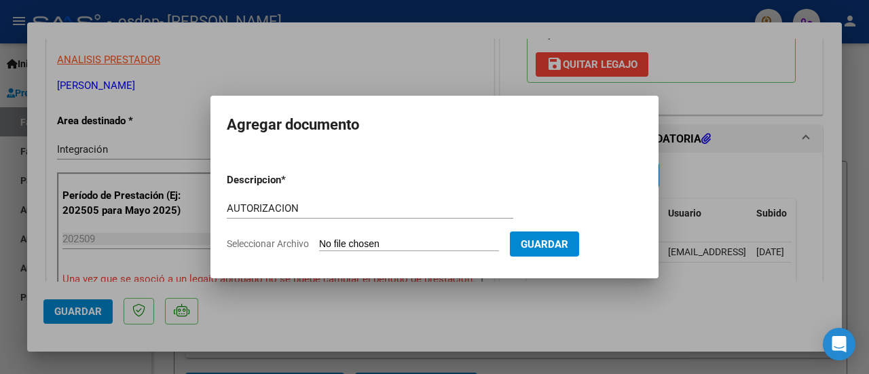
click at [373, 246] on input "Seleccionar Archivo" at bounding box center [409, 244] width 180 height 13
type input "C:\fakepath\AUTORIZACION.pdf"
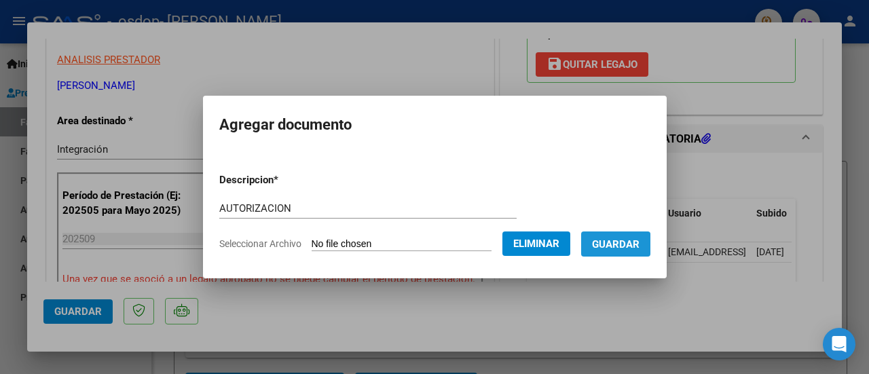
click at [616, 248] on span "Guardar" at bounding box center [615, 244] width 47 height 12
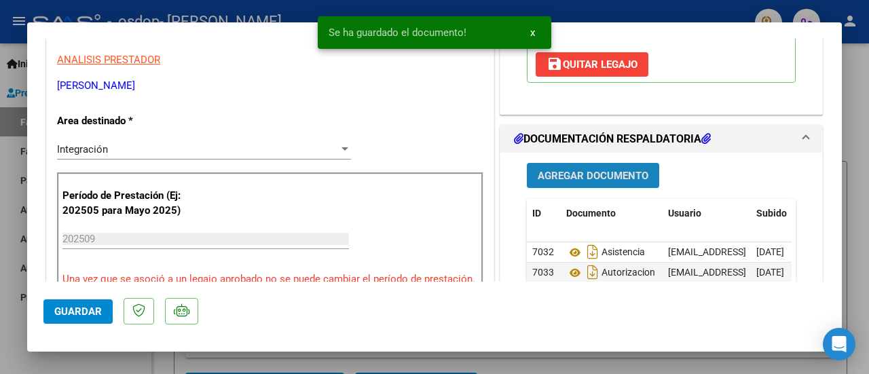
click at [617, 170] on span "Agregar Documento" at bounding box center [592, 176] width 111 height 12
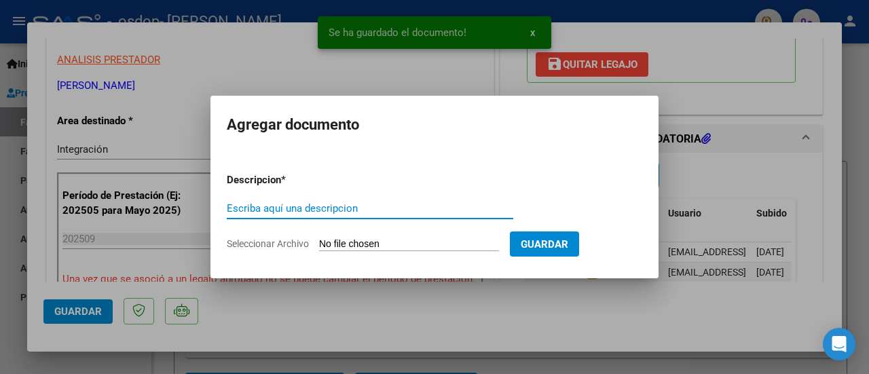
click at [360, 208] on input "Escriba aquí una descripcion" at bounding box center [370, 208] width 286 height 12
type input "CAE"
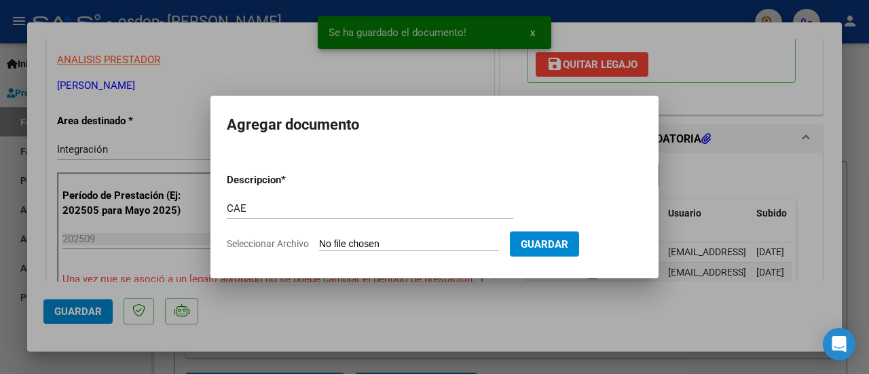
click at [468, 244] on input "Seleccionar Archivo" at bounding box center [409, 244] width 180 height 13
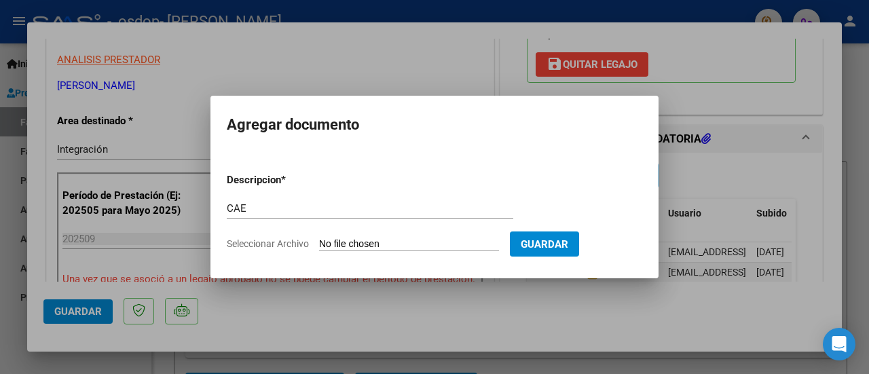
type input "C:\fakepath\CAE.pdf"
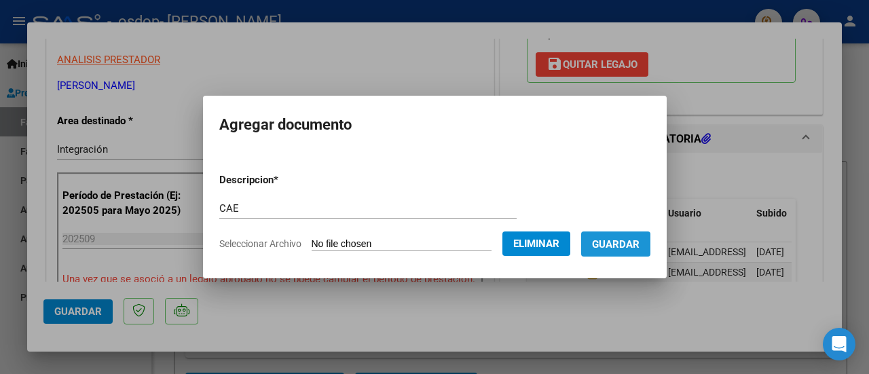
click at [614, 246] on span "Guardar" at bounding box center [615, 244] width 47 height 12
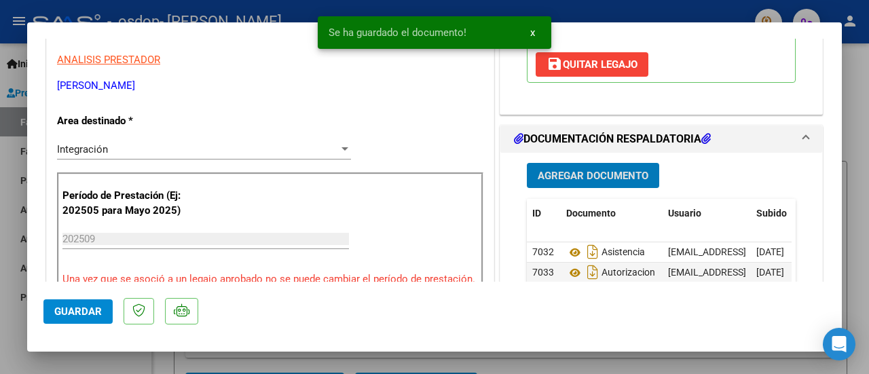
click at [586, 174] on span "Agregar Documento" at bounding box center [592, 176] width 111 height 12
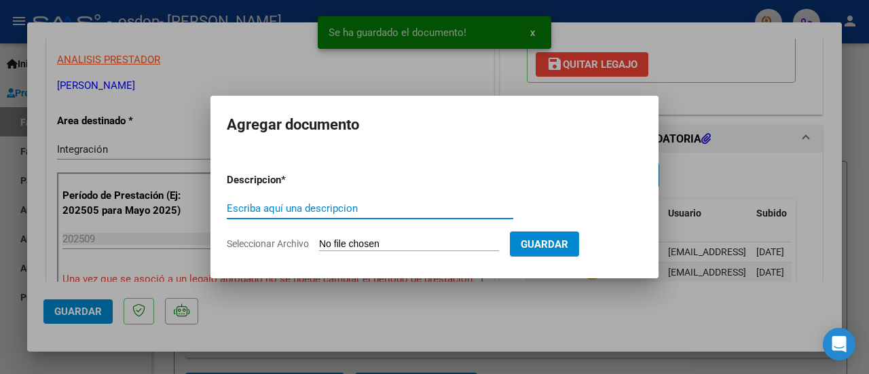
click at [353, 212] on input "Escriba aquí una descripcion" at bounding box center [370, 208] width 286 height 12
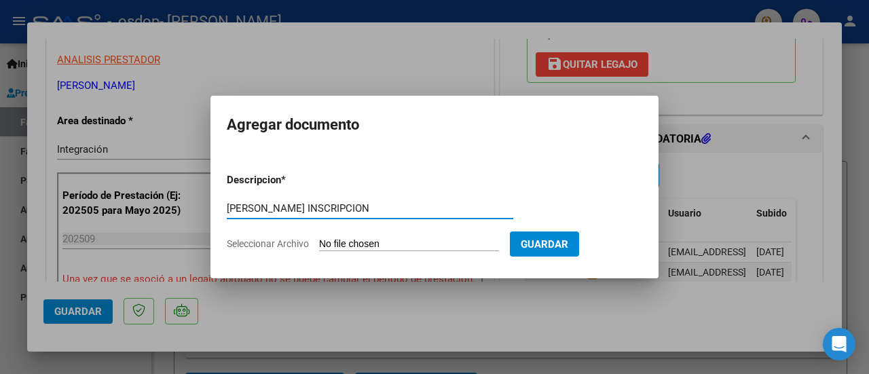
type input "[PERSON_NAME] INSCRIPCION"
click at [362, 250] on form "Descripcion * [PERSON_NAME] INSCRIPCION Escriba aquí una descripcion Selecciona…" at bounding box center [434, 211] width 415 height 99
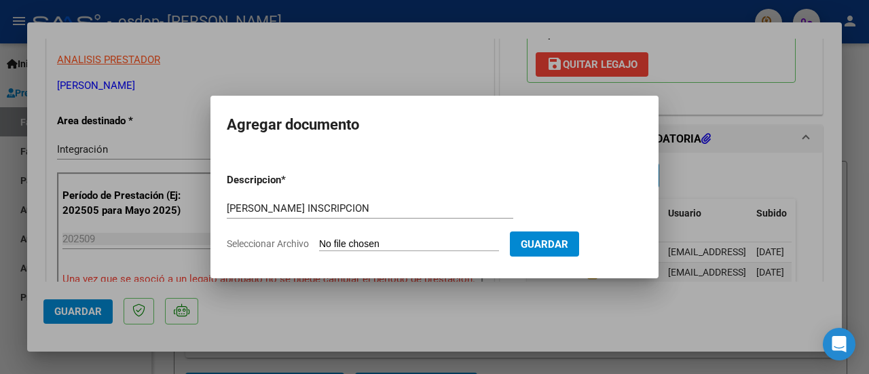
click at [383, 250] on form "Descripcion * [PERSON_NAME] INSCRIPCION Escriba aquí una descripcion Selecciona…" at bounding box center [434, 211] width 415 height 99
click at [383, 246] on input "Seleccionar Archivo" at bounding box center [409, 244] width 180 height 13
type input "C:\fakepath\[PERSON_NAME] INSCRIPCION.pdf"
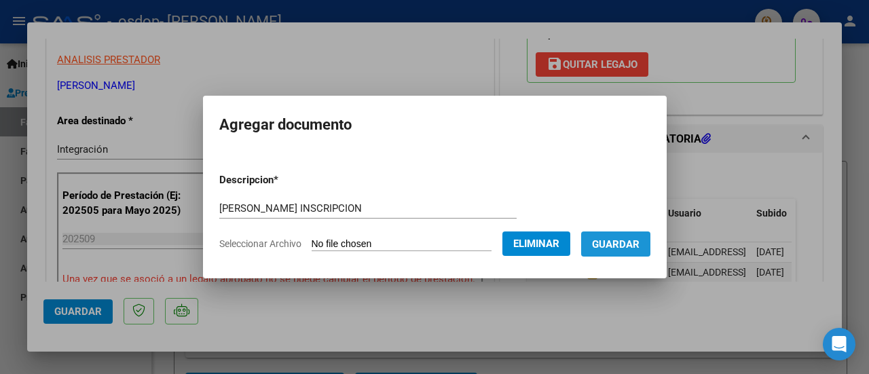
click at [634, 245] on span "Guardar" at bounding box center [615, 244] width 47 height 12
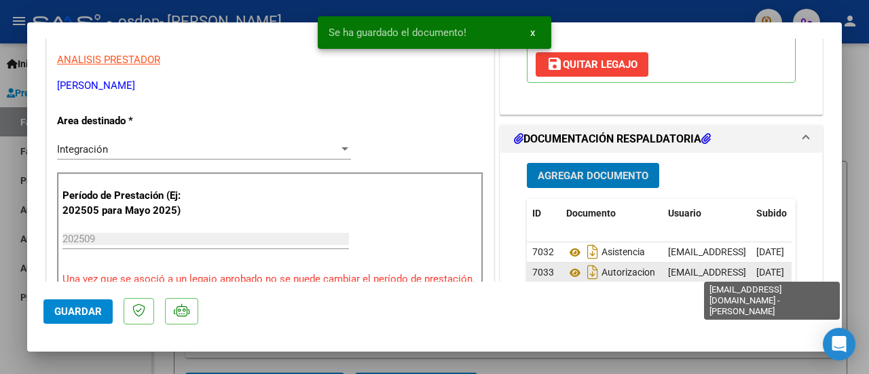
scroll to position [407, 0]
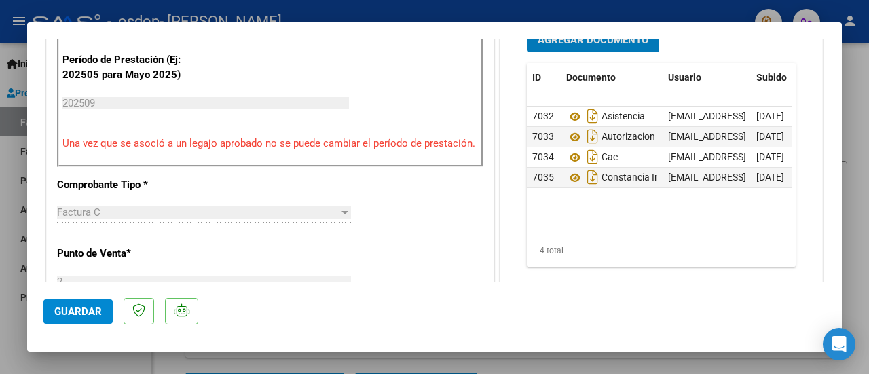
drag, startPoint x: 65, startPoint y: 318, endPoint x: 72, endPoint y: 318, distance: 6.8
click at [65, 318] on button "Guardar" at bounding box center [77, 311] width 69 height 24
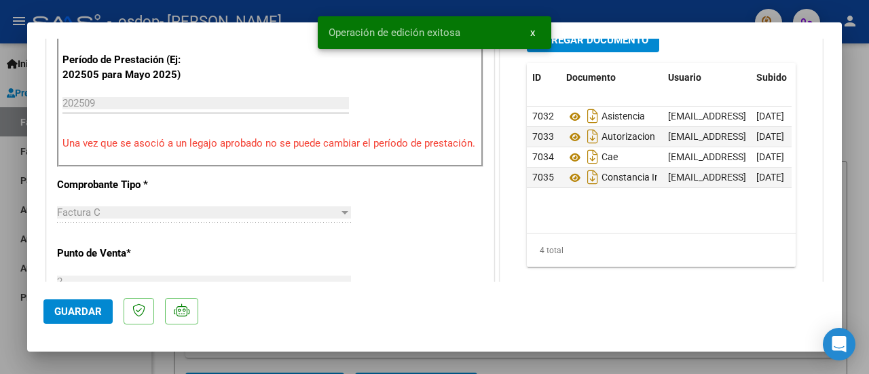
click at [853, 94] on div at bounding box center [434, 187] width 869 height 374
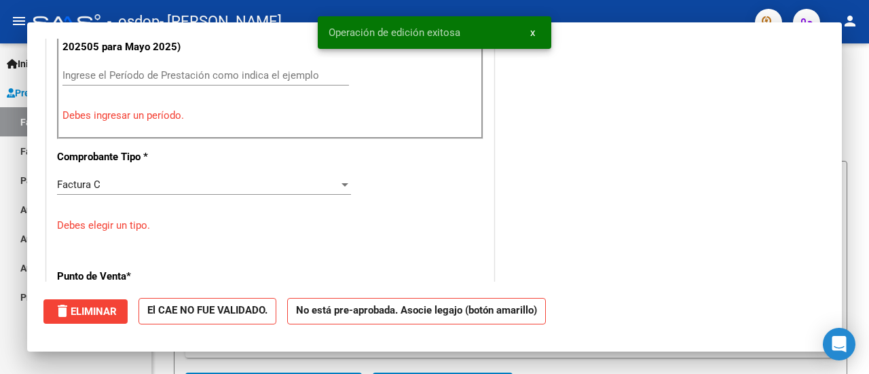
scroll to position [0, 0]
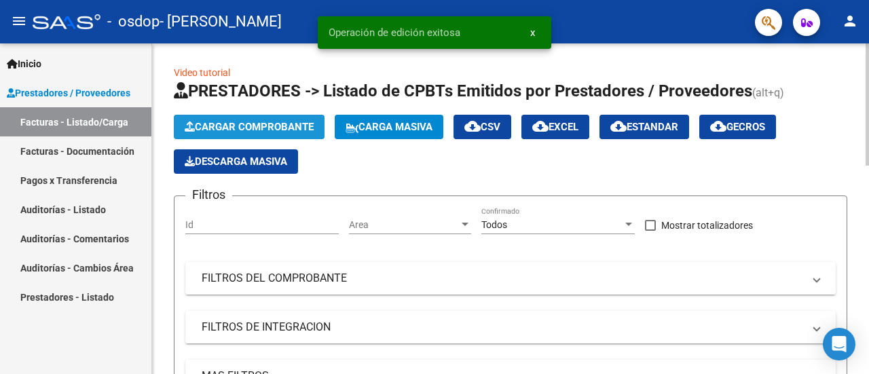
click at [228, 123] on span "Cargar Comprobante" at bounding box center [249, 127] width 129 height 12
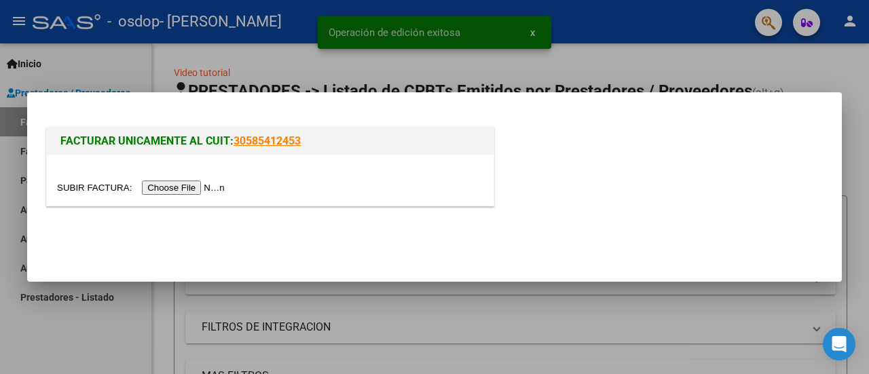
click at [173, 180] on input "file" at bounding box center [143, 187] width 172 height 14
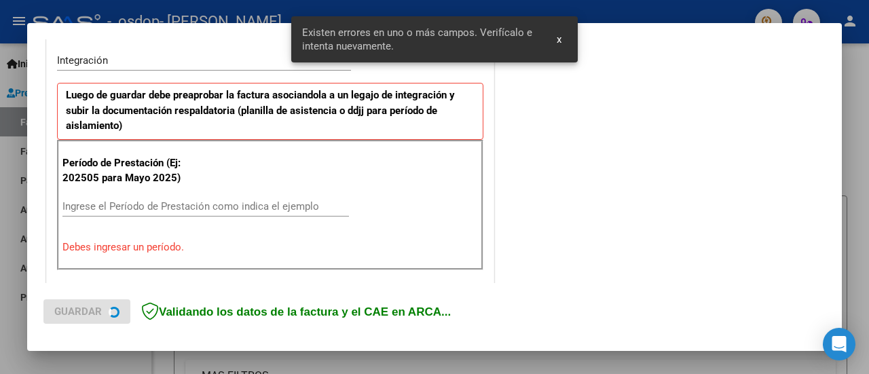
scroll to position [338, 0]
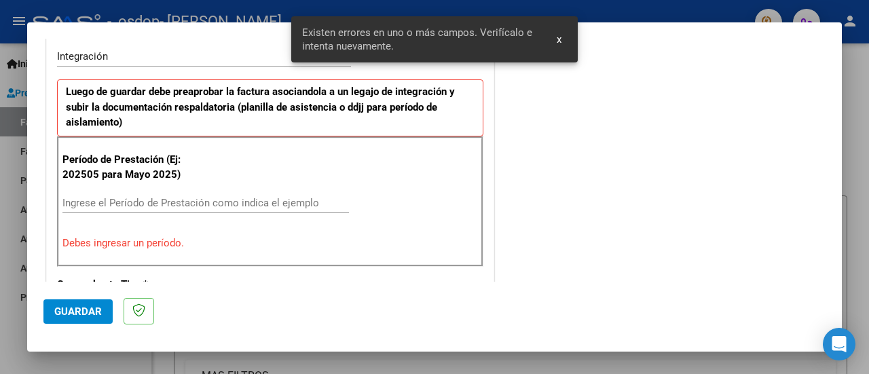
click at [145, 199] on input "Ingrese el Período de Prestación como indica el ejemplo" at bounding box center [205, 203] width 286 height 12
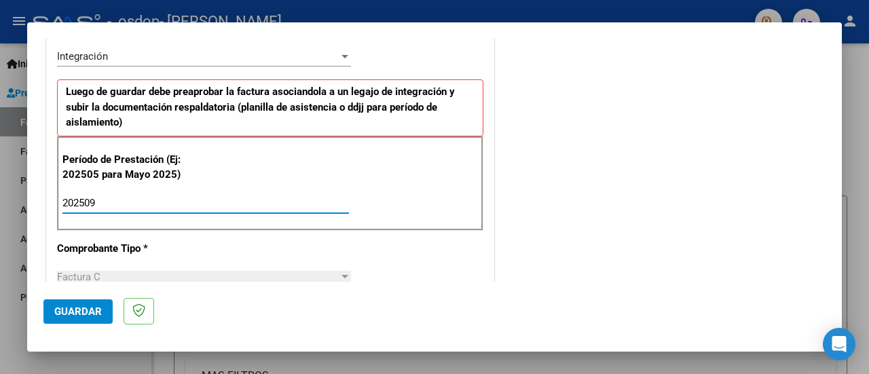
type input "202509"
click at [42, 307] on mat-dialog-container "COMPROBANTE VER COMPROBANTE El comprobante fue leído exitosamente. DATOS DEL CO…" at bounding box center [434, 186] width 814 height 329
click at [83, 311] on span "Guardar" at bounding box center [77, 311] width 47 height 12
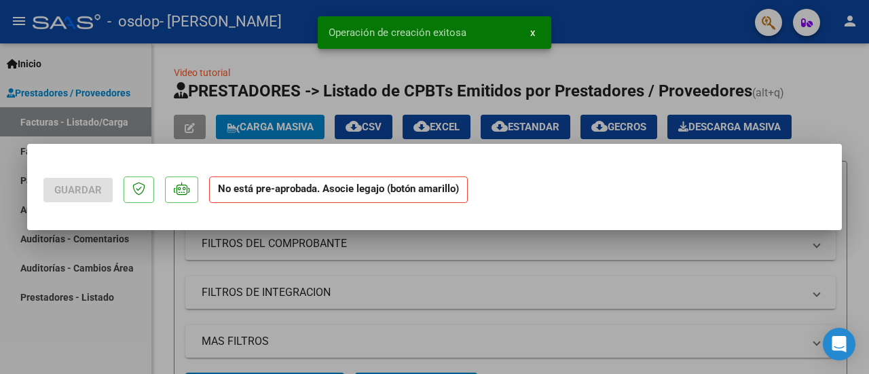
scroll to position [0, 0]
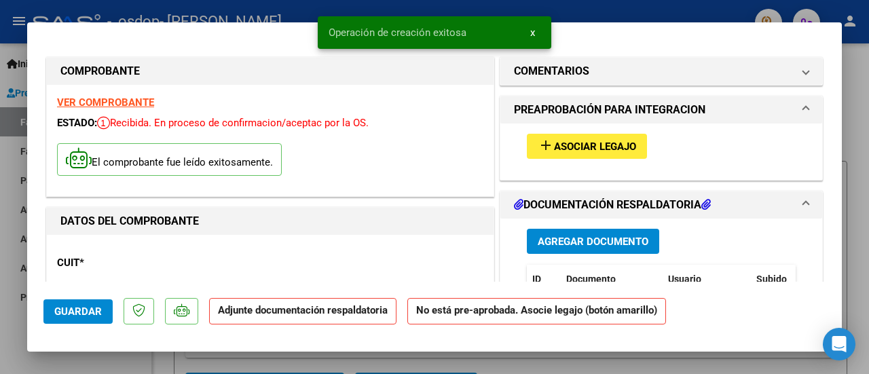
click at [556, 141] on span "Asociar Legajo" at bounding box center [595, 146] width 82 height 12
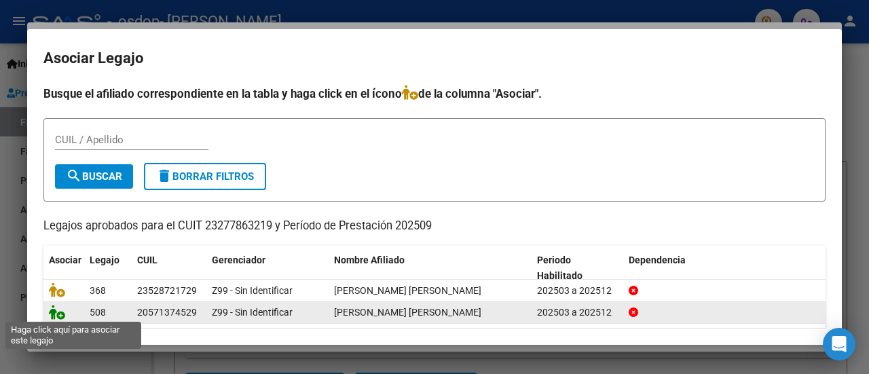
click at [62, 313] on icon at bounding box center [57, 312] width 16 height 15
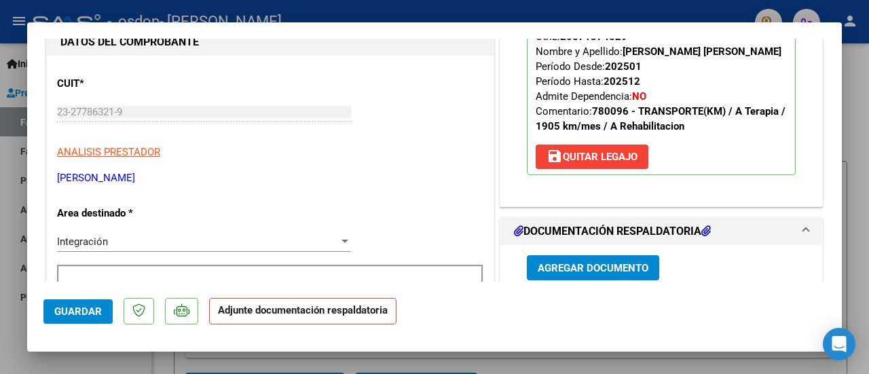
scroll to position [204, 0]
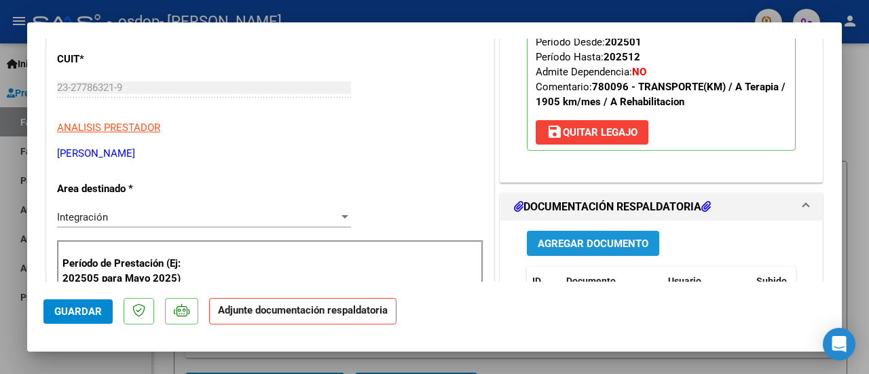
click at [603, 242] on span "Agregar Documento" at bounding box center [592, 243] width 111 height 12
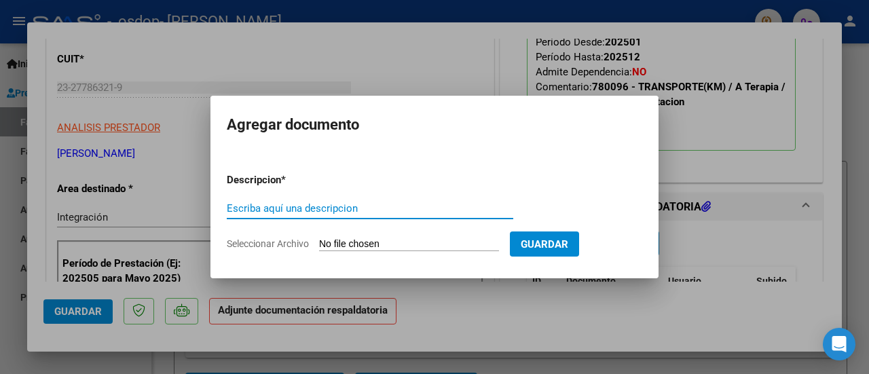
click at [317, 211] on input "Escriba aquí una descripcion" at bounding box center [370, 208] width 286 height 12
paste input "ASISTENCIA"
type input "ASISTENCIA"
click at [434, 242] on input "Seleccionar Archivo" at bounding box center [409, 244] width 180 height 13
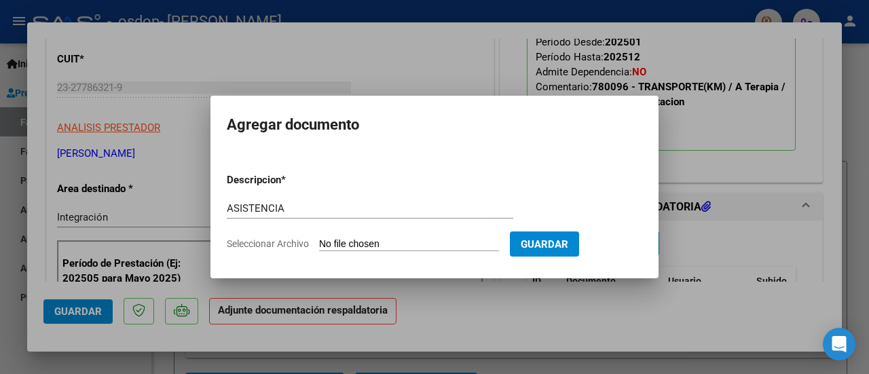
type input "C:\fakepath\ASISTENCIA.pdf"
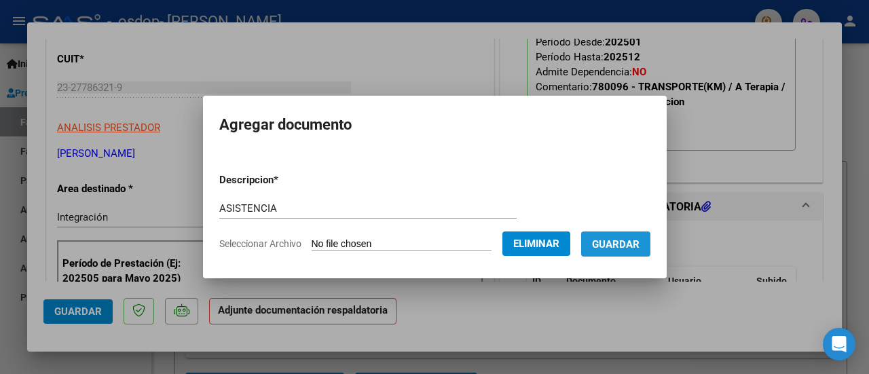
click at [624, 249] on span "Guardar" at bounding box center [615, 244] width 47 height 12
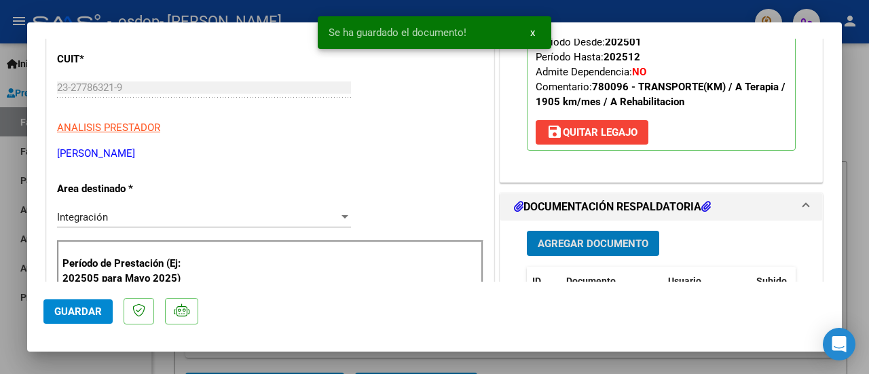
click at [597, 232] on button "Agregar Documento" at bounding box center [593, 243] width 132 height 25
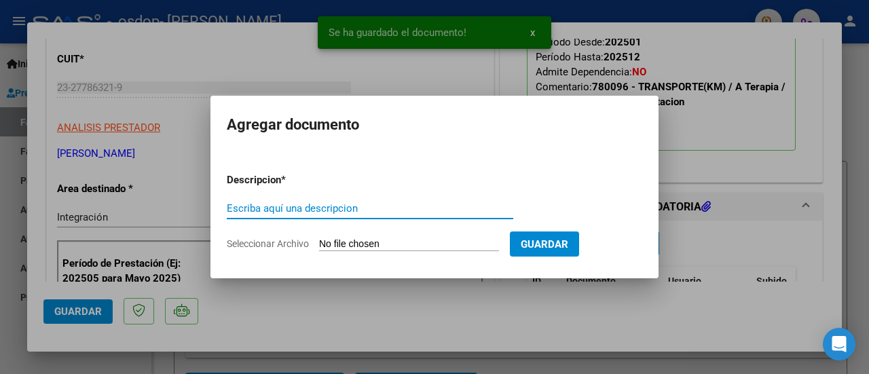
click at [319, 214] on div "Escriba aquí una descripcion" at bounding box center [370, 208] width 286 height 20
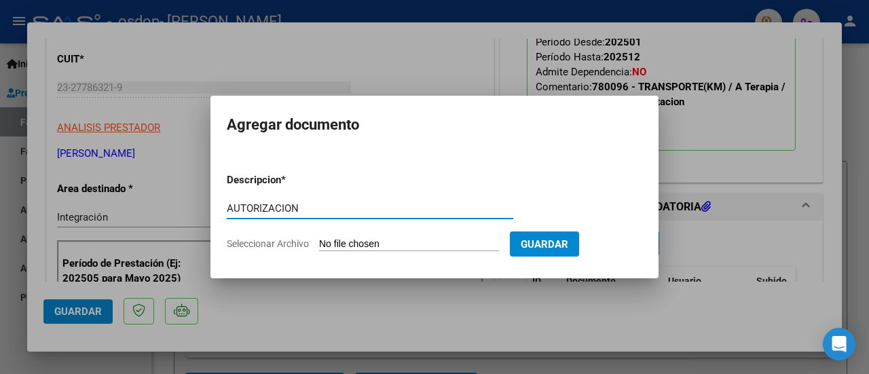
type input "AUTORIZACION"
click at [449, 243] on input "Seleccionar Archivo" at bounding box center [409, 244] width 180 height 13
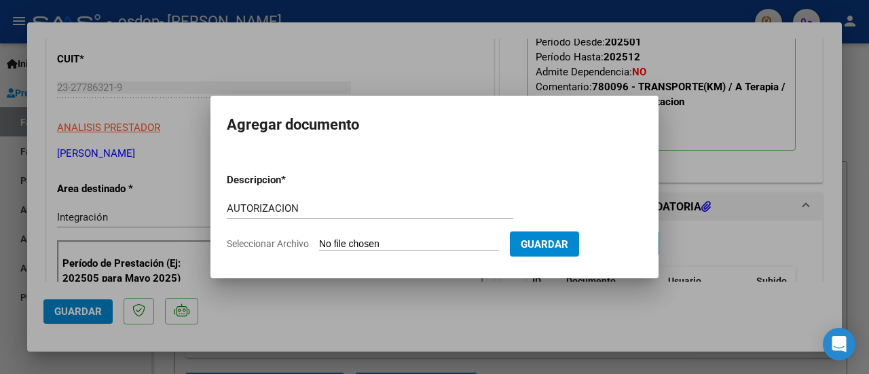
type input "C:\fakepath\AUTORIZACION.pdf"
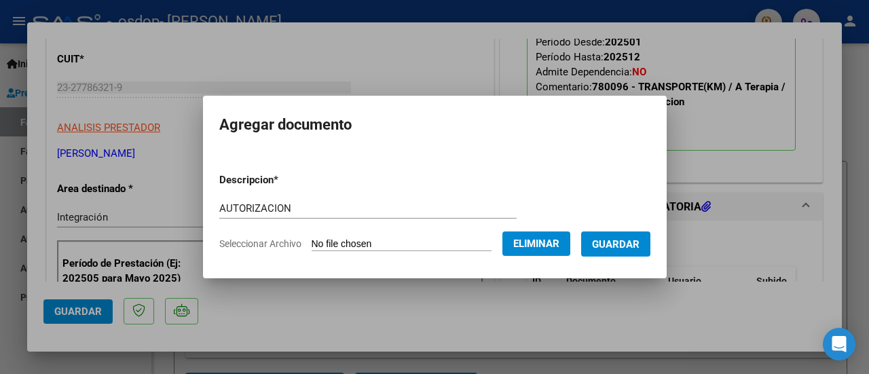
click at [622, 248] on span "Guardar" at bounding box center [615, 244] width 47 height 12
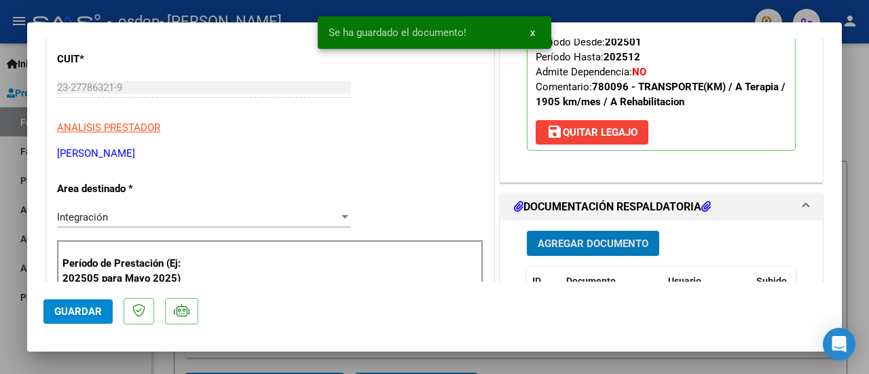
click at [850, 189] on div at bounding box center [434, 187] width 869 height 374
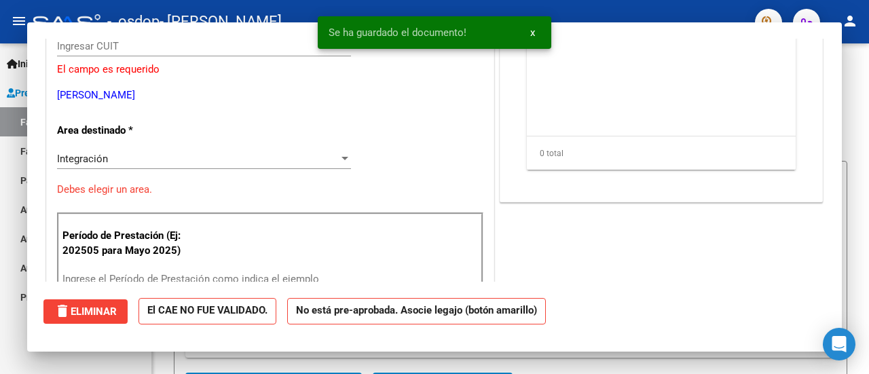
scroll to position [0, 0]
